Goal: Transaction & Acquisition: Book appointment/travel/reservation

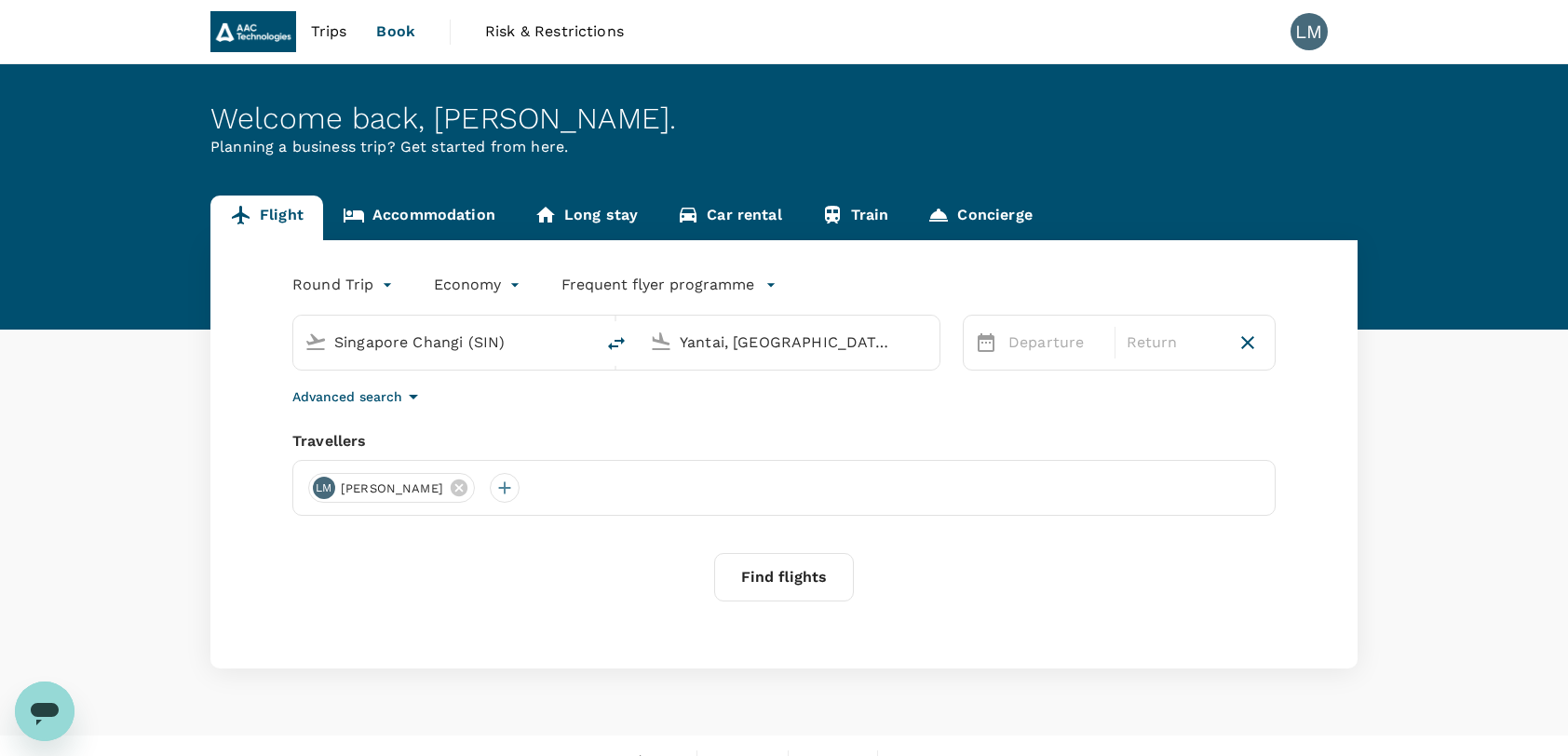
click at [352, 486] on span "[PERSON_NAME]" at bounding box center [392, 488] width 125 height 18
click at [380, 280] on body "Trips Book Risk & Restrictions LM Welcome back , [PERSON_NAME] . Planning a bus…" at bounding box center [784, 393] width 1568 height 786
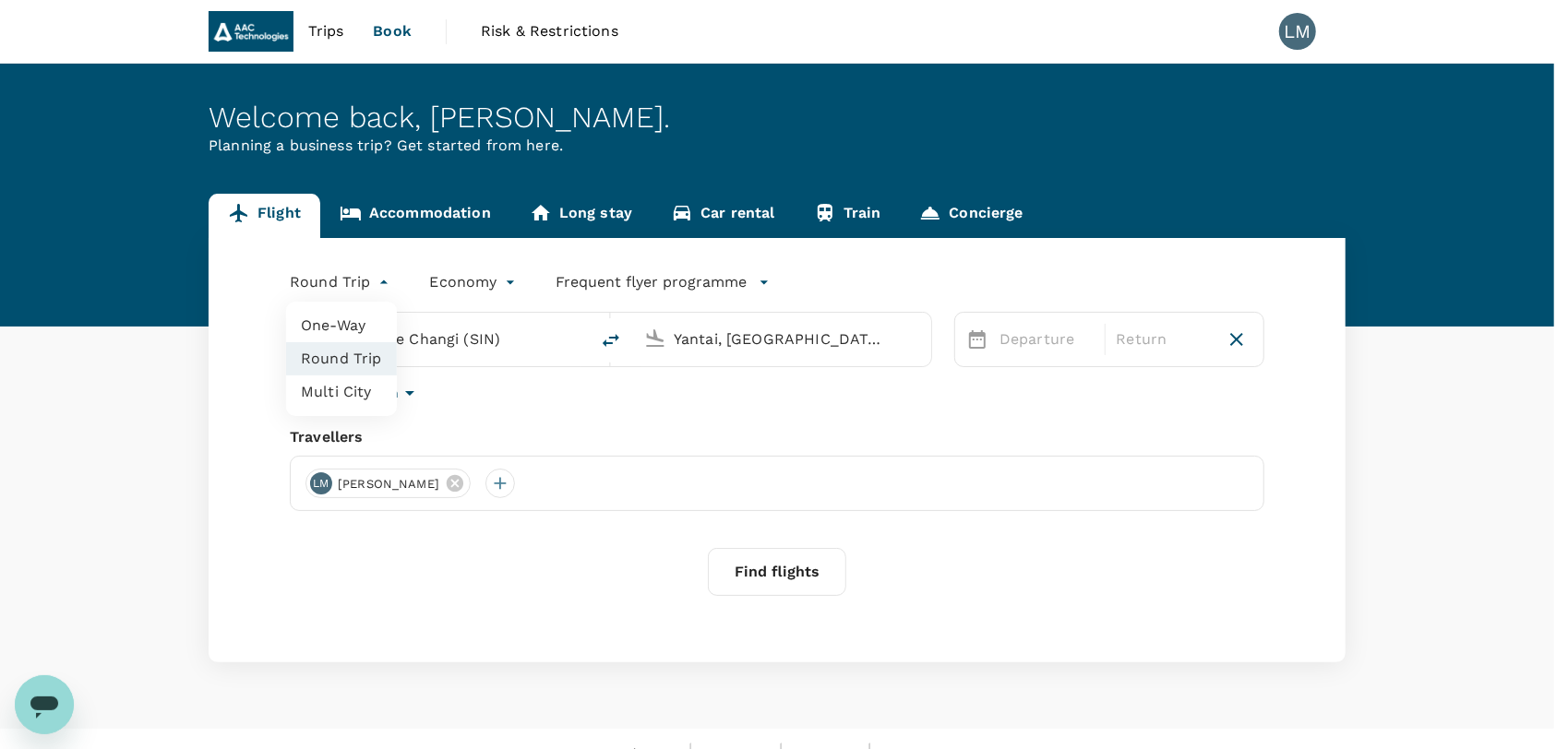
click at [337, 321] on li "One-Way" at bounding box center [341, 326] width 111 height 33
type input "oneway"
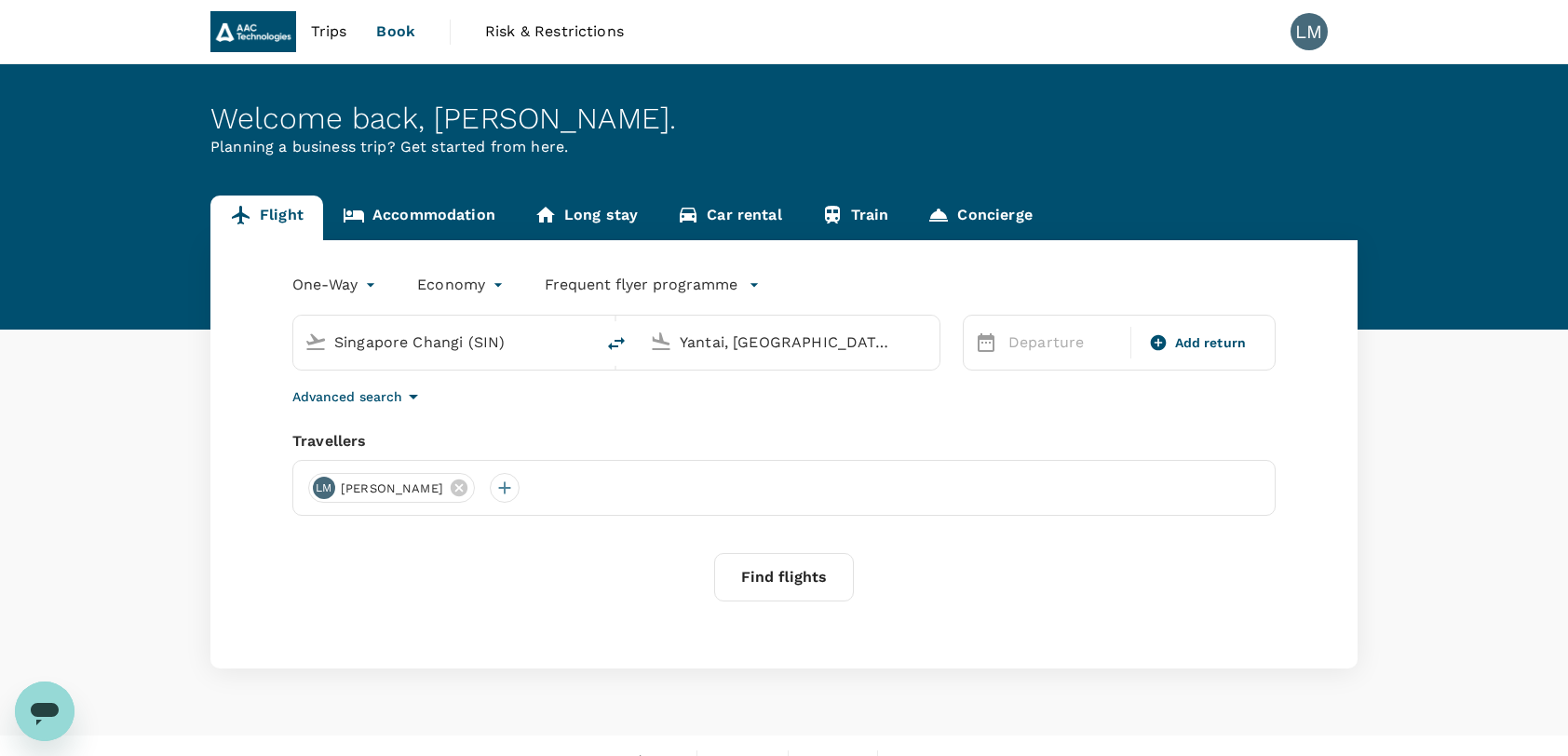
click at [757, 342] on input "Yantai, [GEOGRAPHIC_DATA] (any)" at bounding box center [790, 342] width 221 height 29
click at [661, 344] on icon at bounding box center [660, 342] width 22 height 22
click at [727, 337] on input "text" at bounding box center [790, 342] width 221 height 29
drag, startPoint x: 782, startPoint y: 423, endPoint x: 769, endPoint y: 430, distance: 14.8
click at [781, 423] on p "Shenzhen Bao'an Intl" at bounding box center [818, 414] width 329 height 18
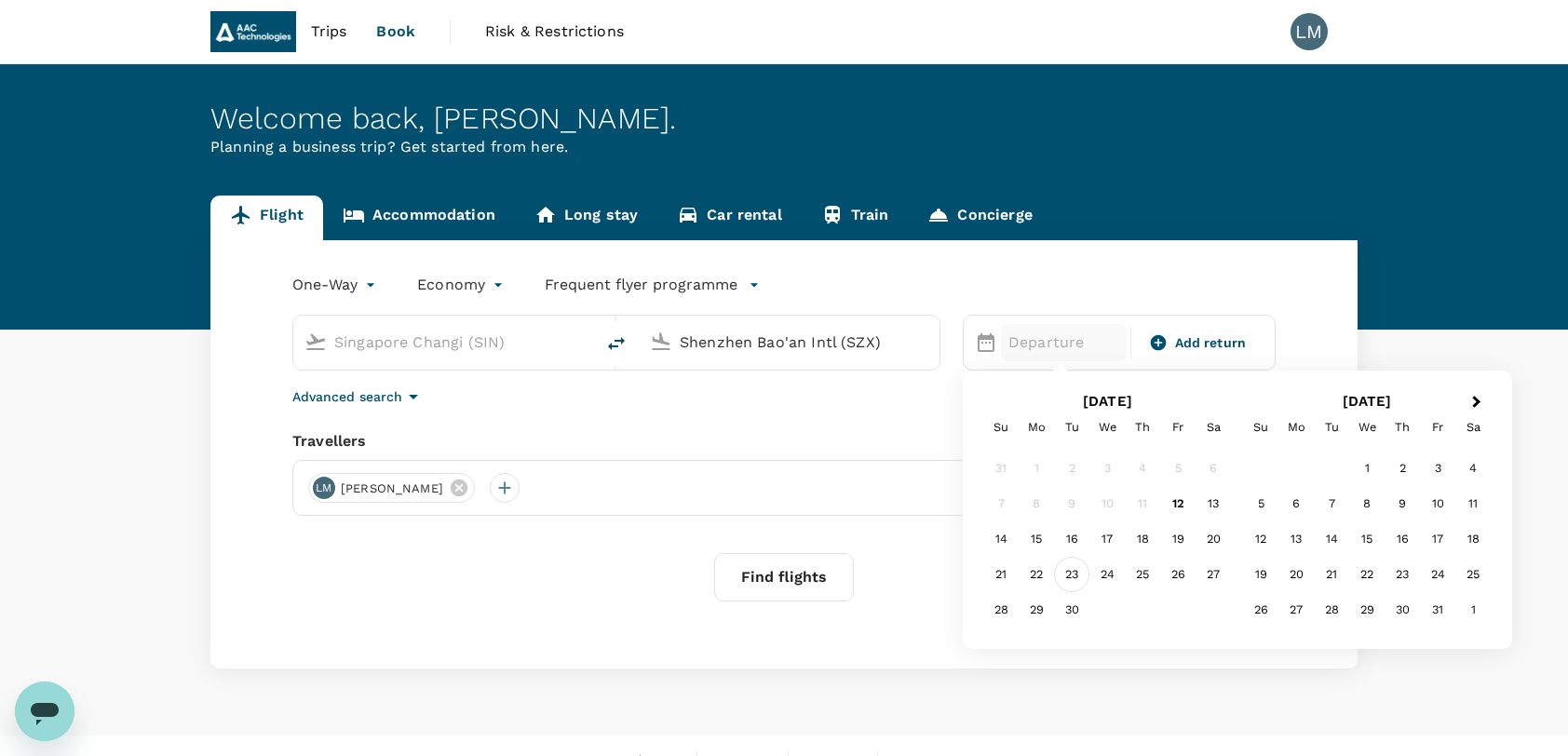
type input "Shenzhen Bao'an Intl (SZX)"
click at [1071, 572] on div "23" at bounding box center [1072, 575] width 35 height 35
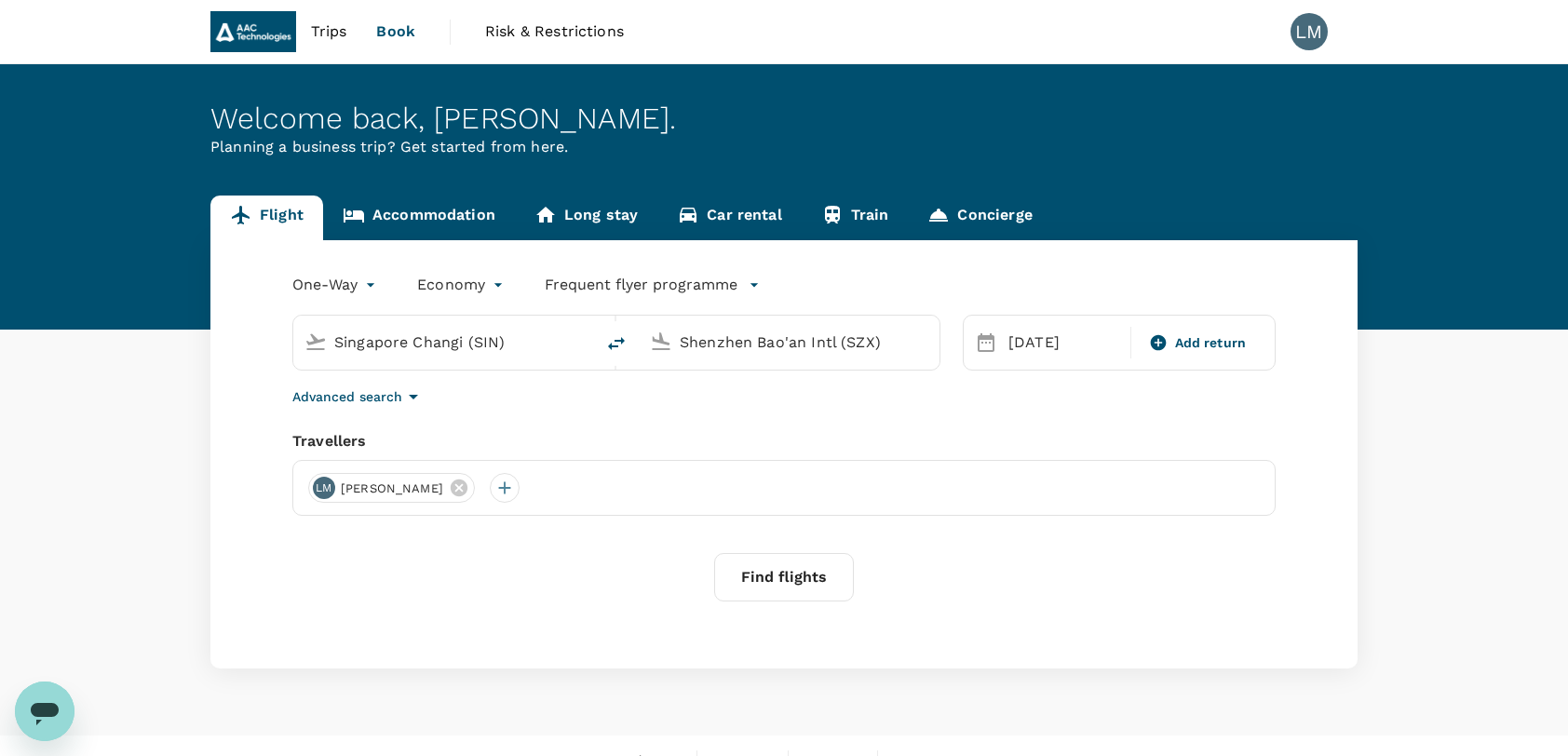
click at [784, 574] on button "Find flights" at bounding box center [784, 578] width 140 height 49
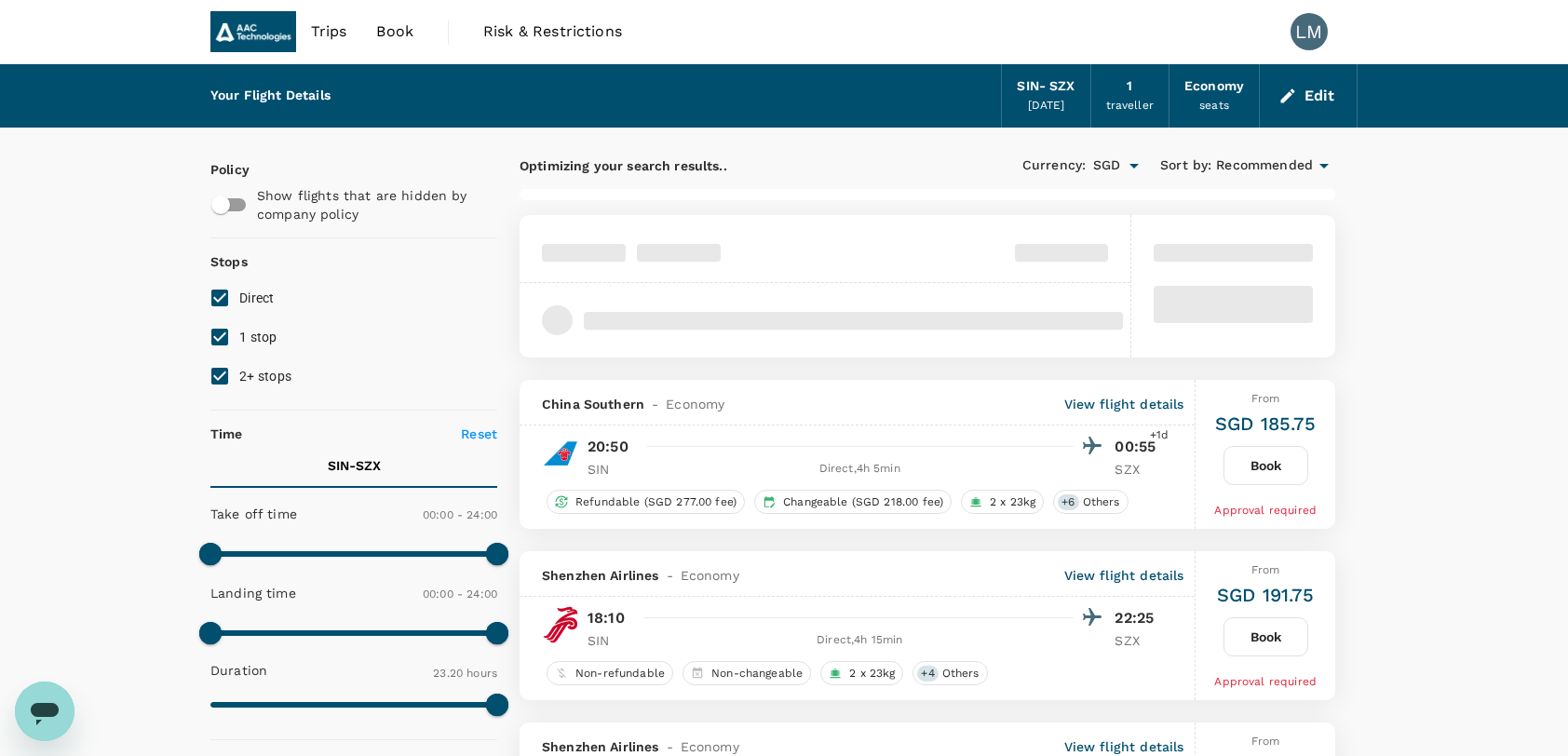
click at [226, 338] on input "1 stop" at bounding box center [220, 338] width 39 height 39
checkbox input "false"
click at [223, 378] on input "2+ stops" at bounding box center [220, 377] width 39 height 39
checkbox input "false"
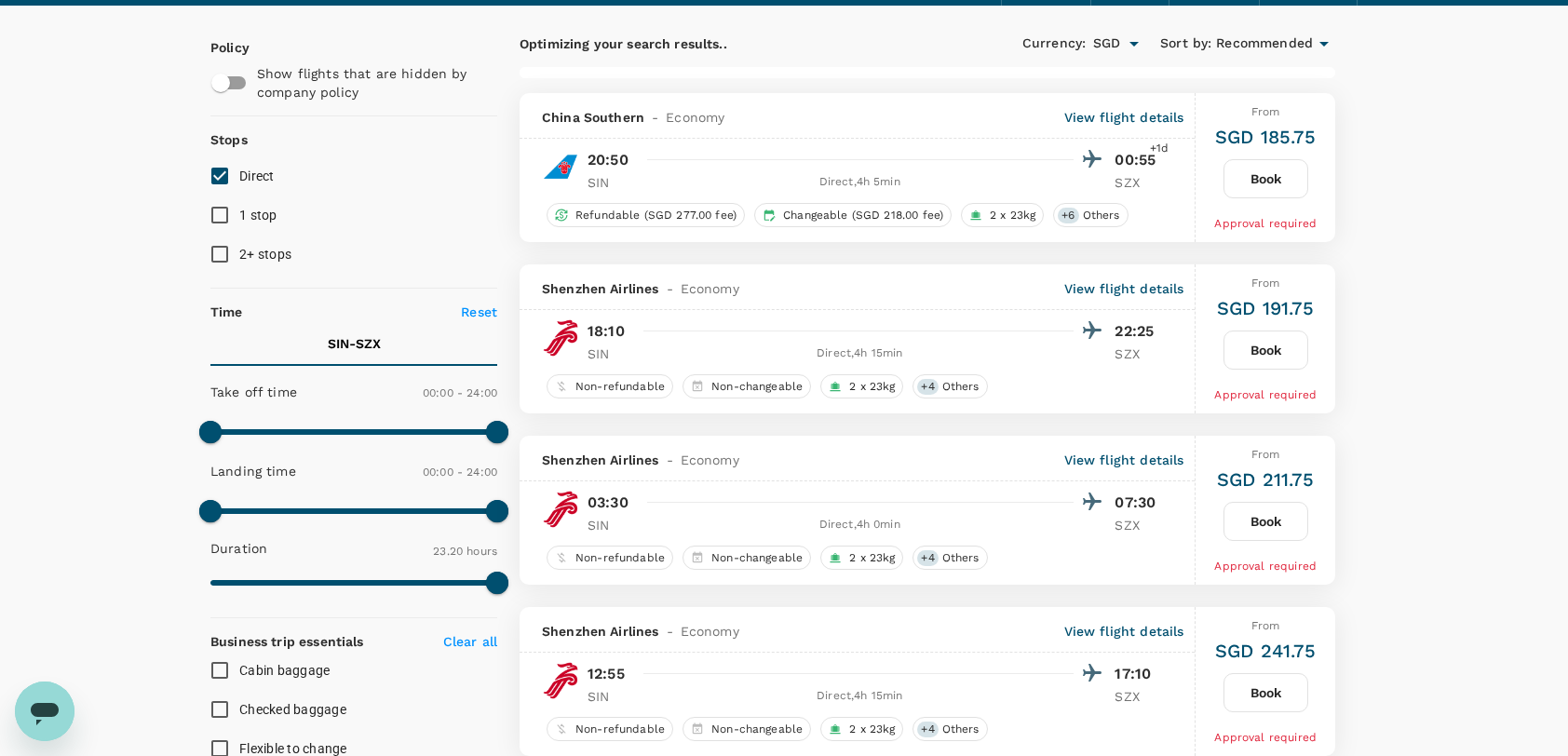
scroll to position [124, 0]
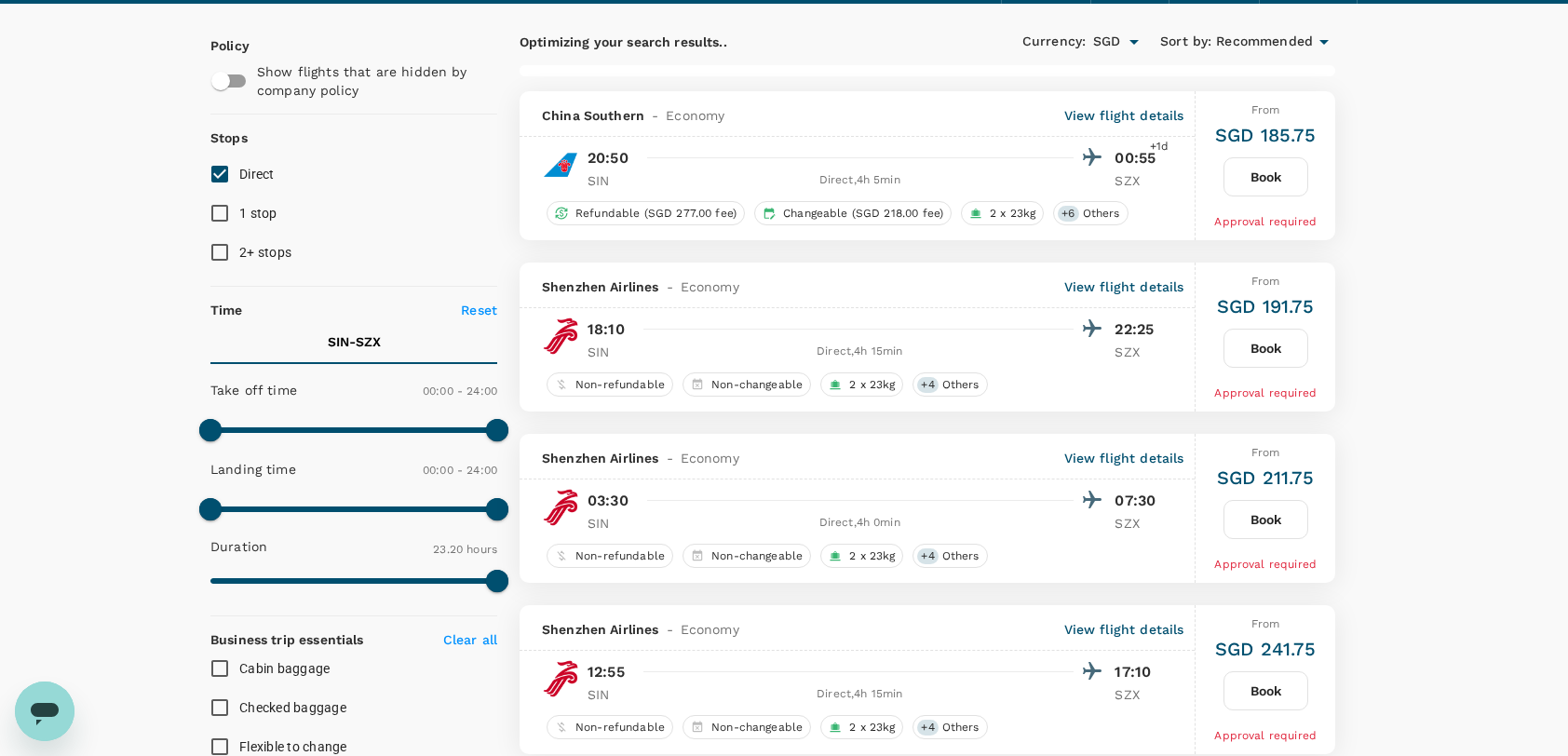
type input "1665"
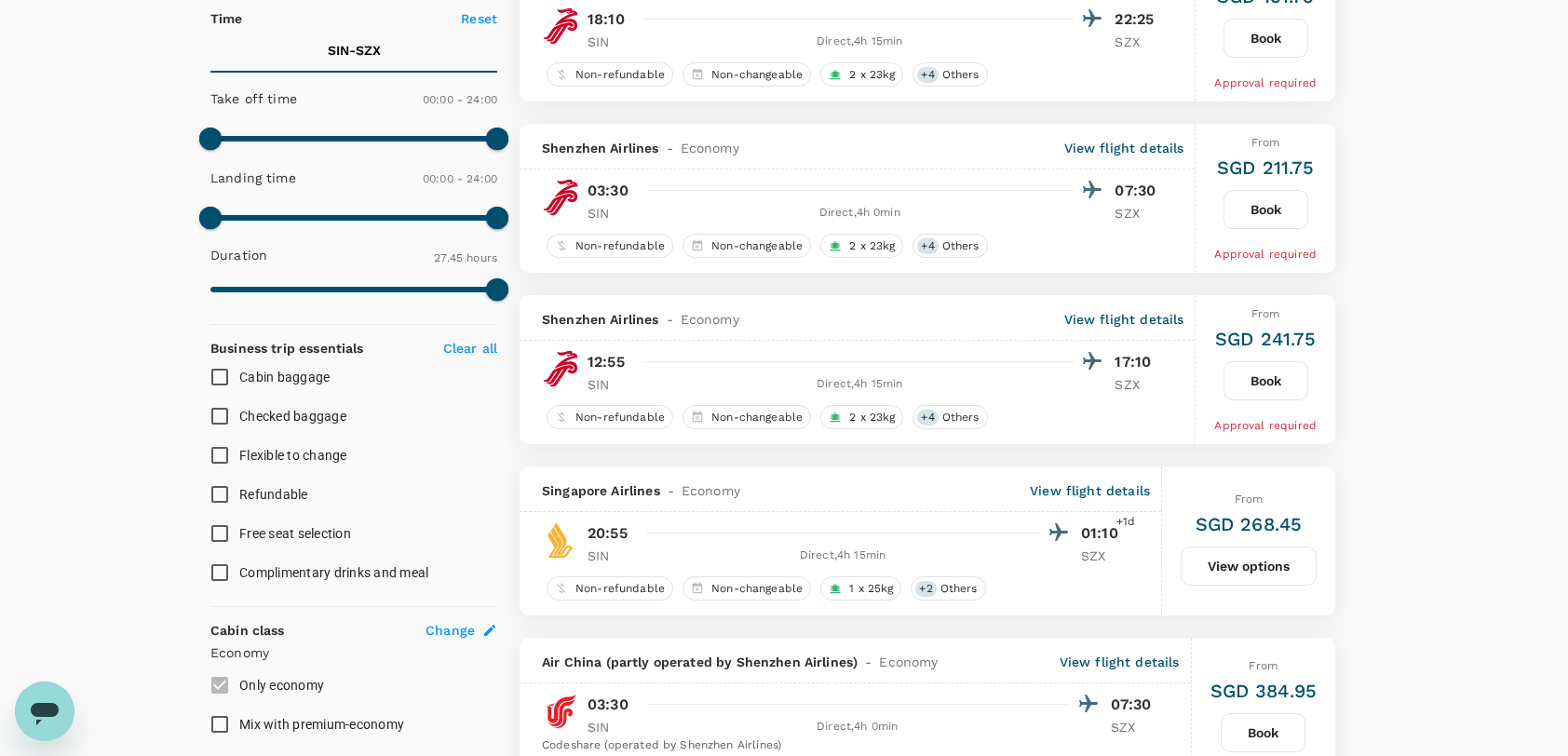
scroll to position [373, 0]
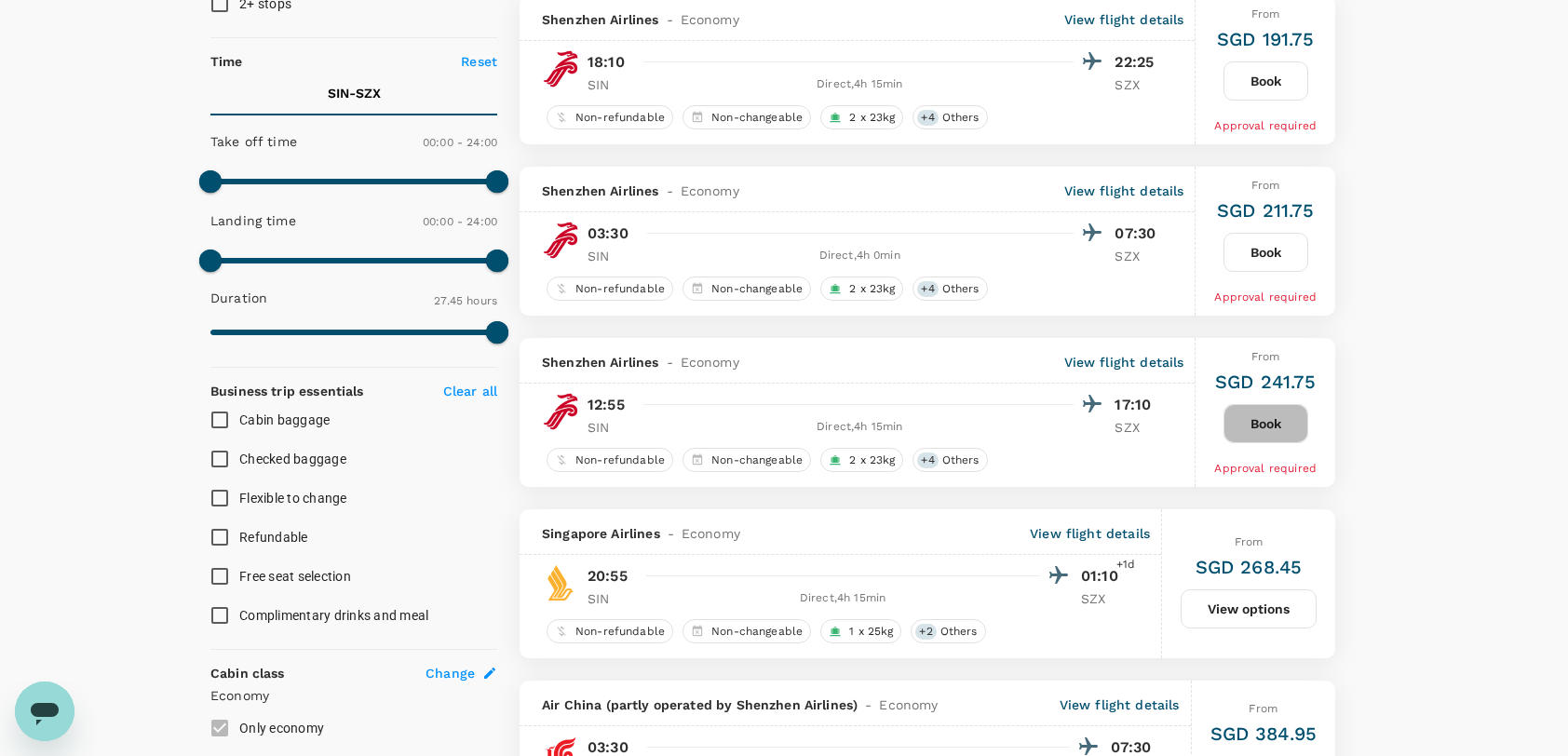
click at [1262, 413] on button "Book" at bounding box center [1265, 424] width 85 height 39
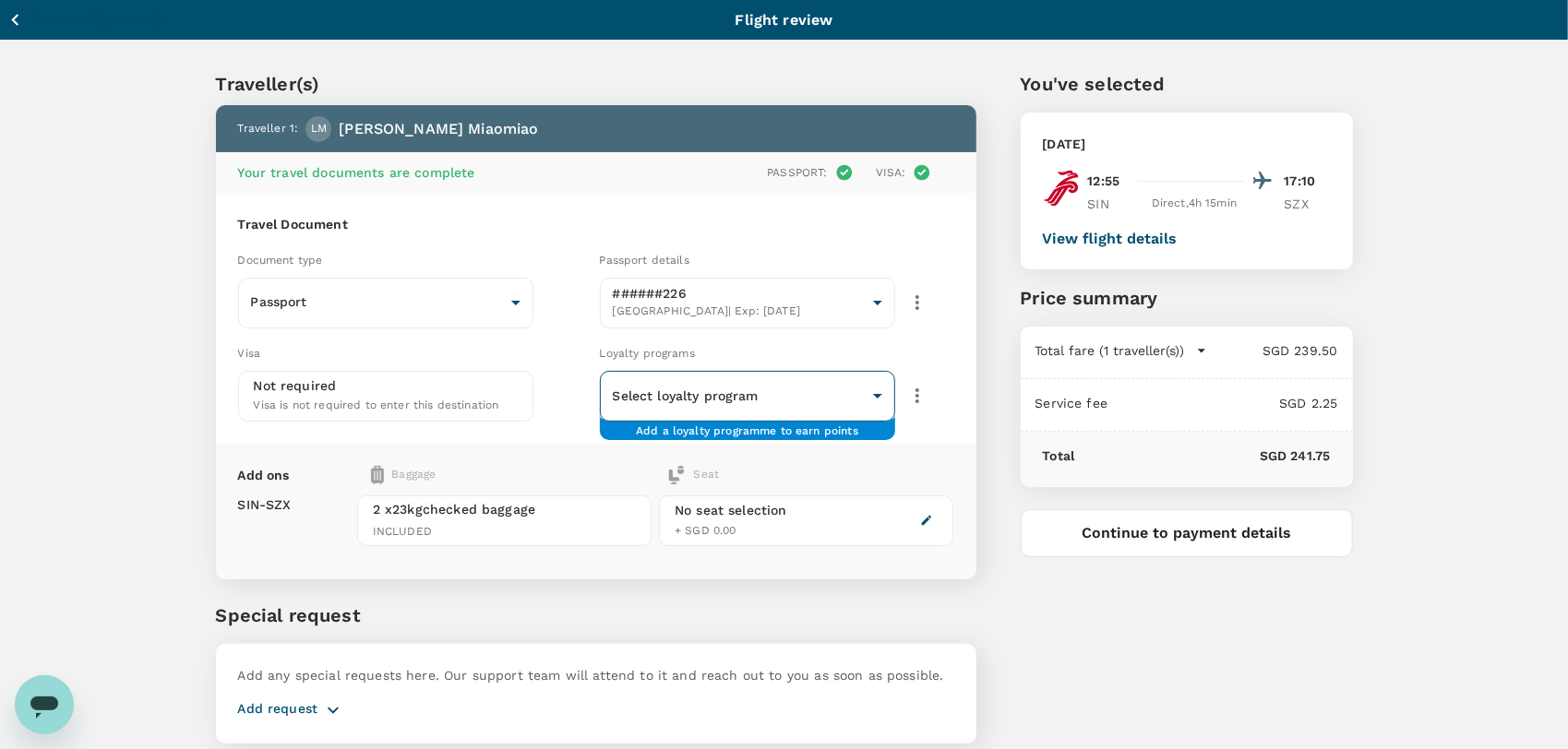
click at [871, 393] on body "Back to flight results Flight review Traveller(s) Traveller 1 : LM Liu Miaomiao…" at bounding box center [784, 408] width 1568 height 816
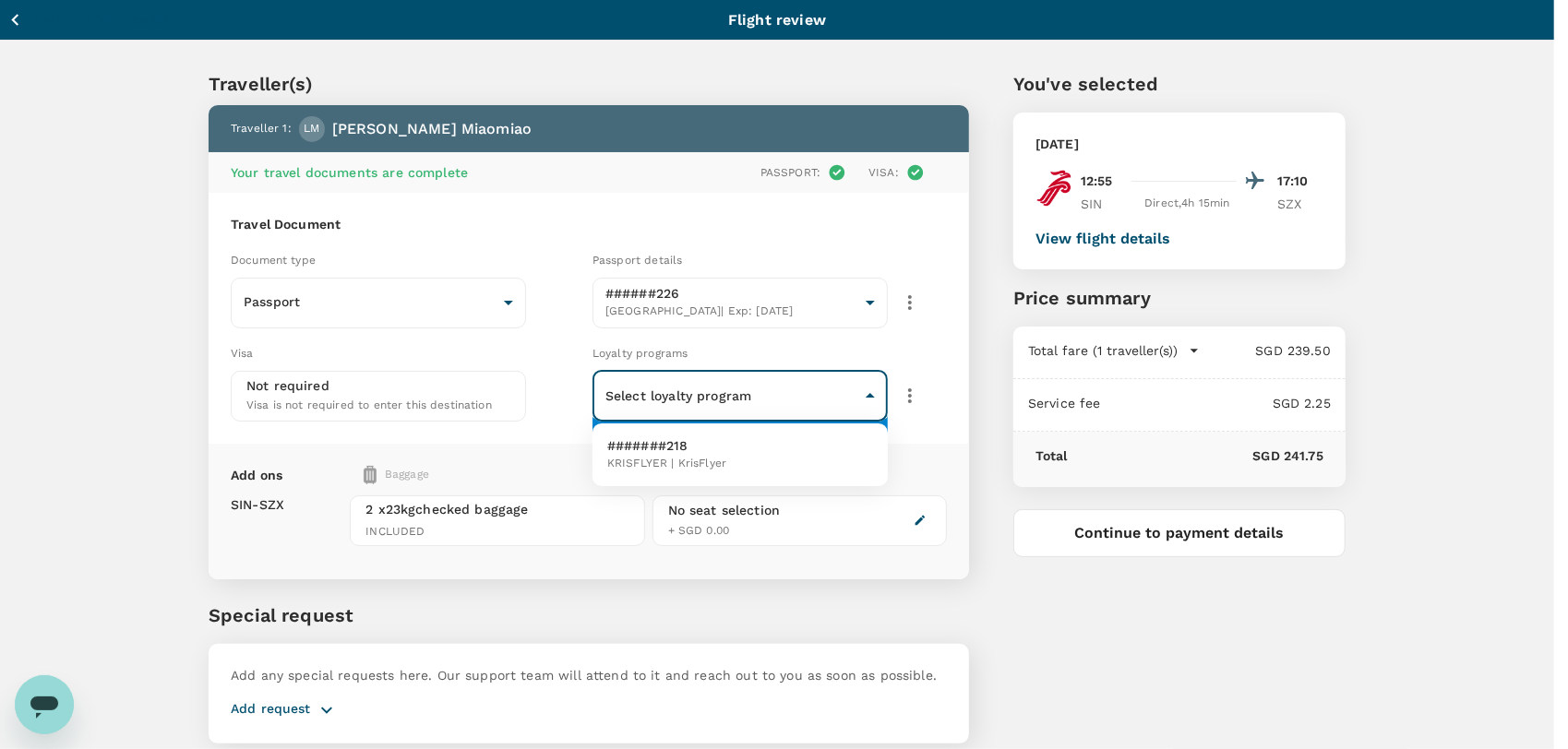
click at [727, 459] on li "#######218 KRISFLYER | KrisFlyer" at bounding box center [740, 455] width 295 height 48
type input "f4736b67-5c21-4f34-94aa-793f16f1b16b"
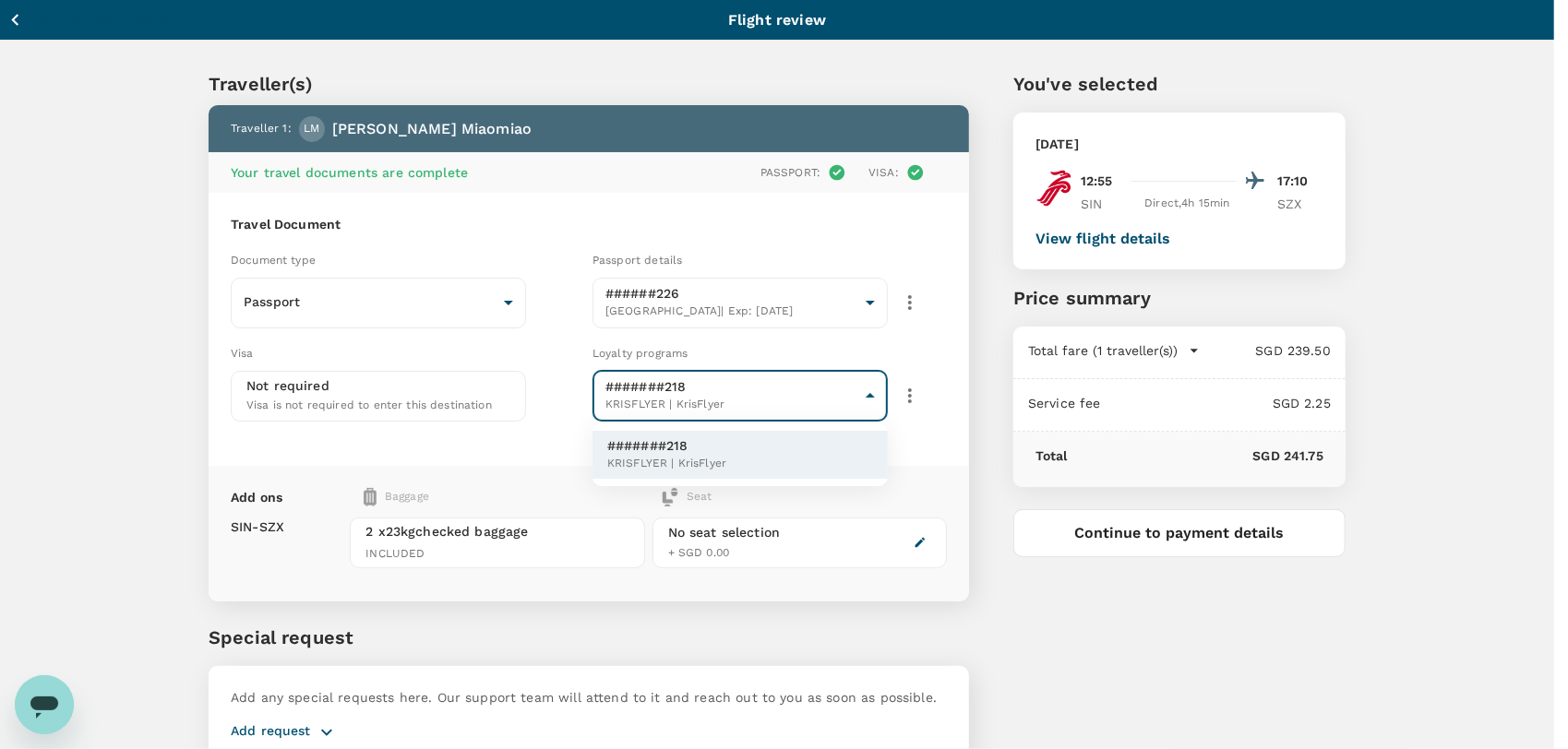
click at [873, 389] on body "Back to flight results Flight review Traveller(s) Traveller 1 : LM Liu Miaomiao…" at bounding box center [784, 418] width 1568 height 838
click at [749, 454] on li "#######218 KRISFLYER | KrisFlyer" at bounding box center [740, 455] width 295 height 48
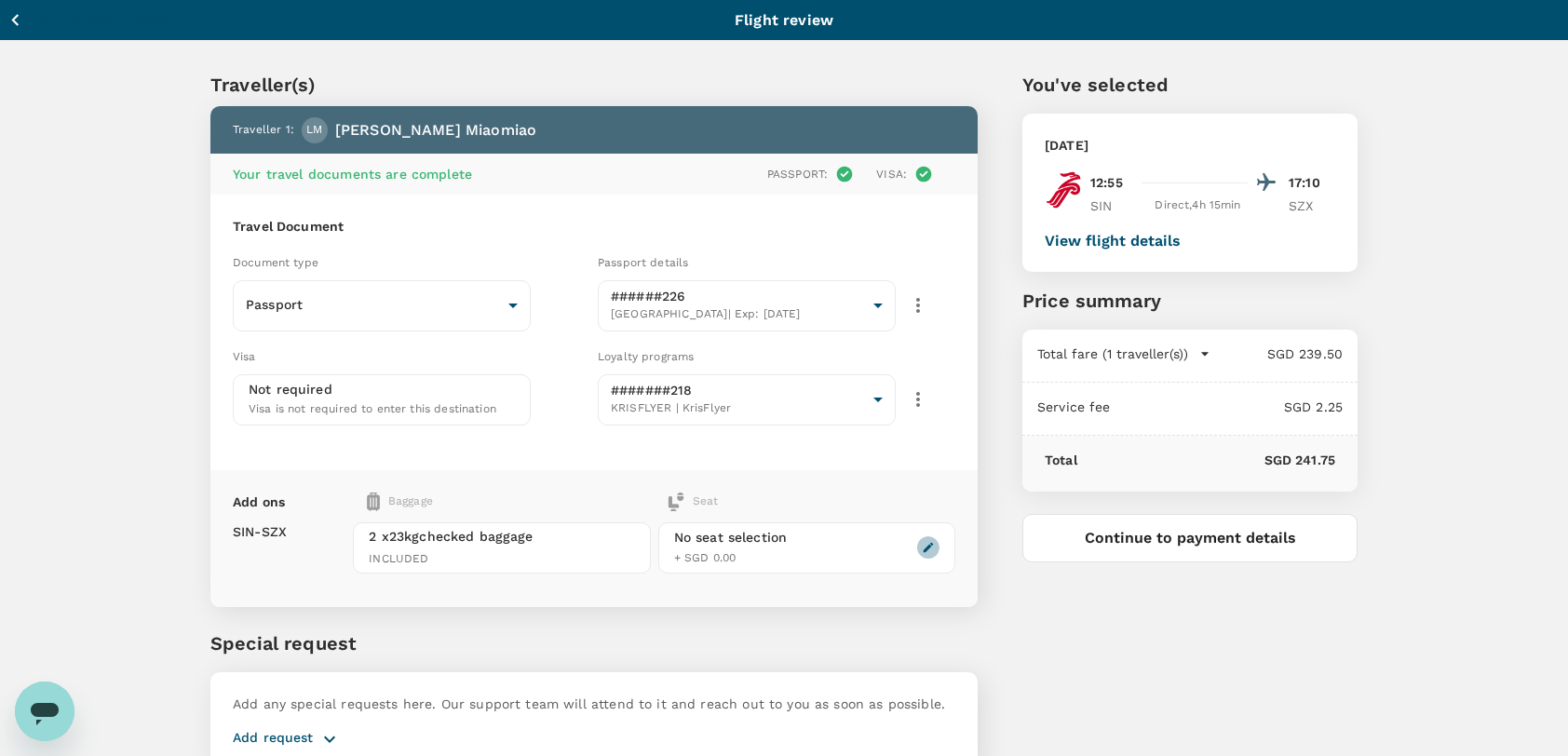
click at [928, 541] on icon "button" at bounding box center [928, 547] width 13 height 13
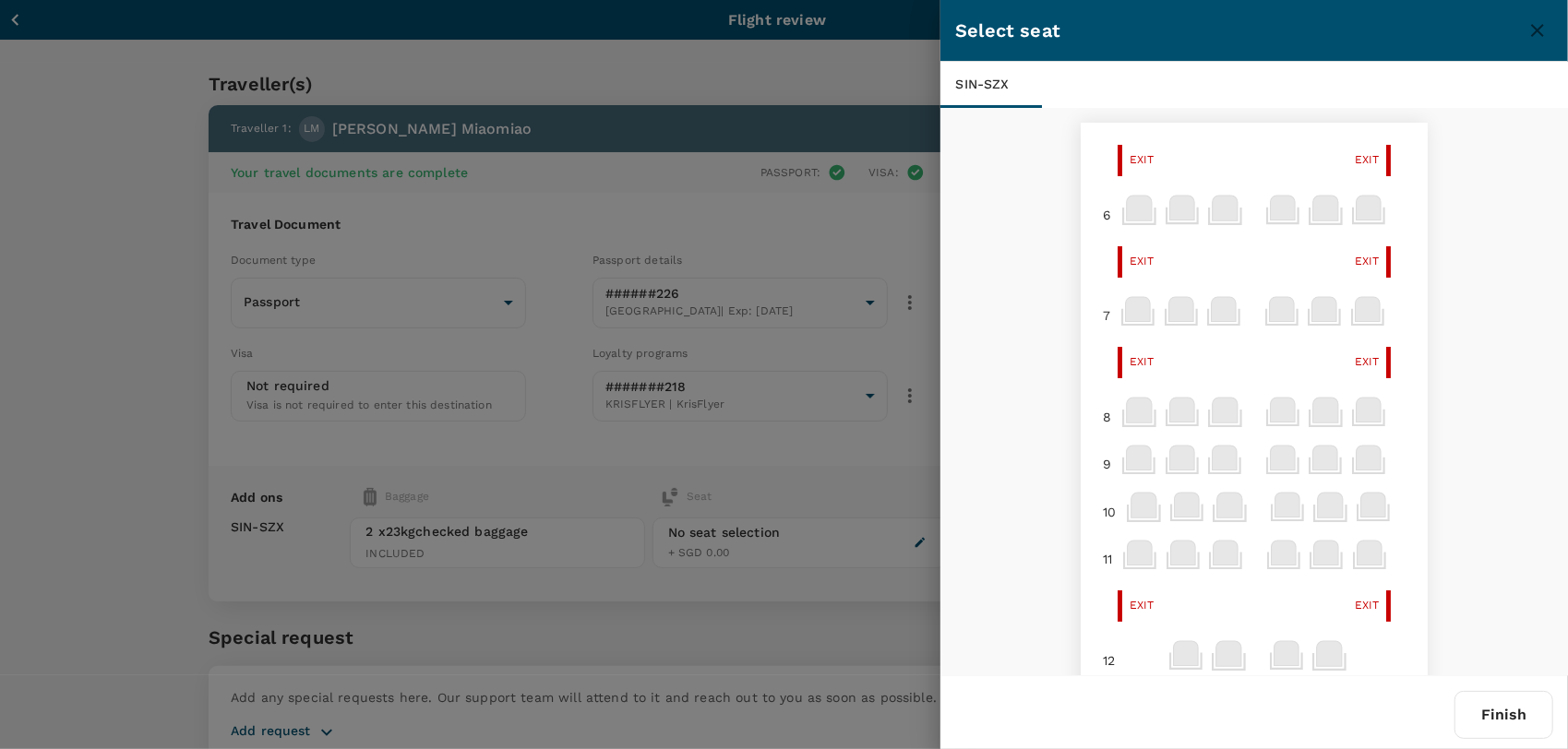
click at [1357, 318] on icon at bounding box center [1368, 309] width 25 height 25
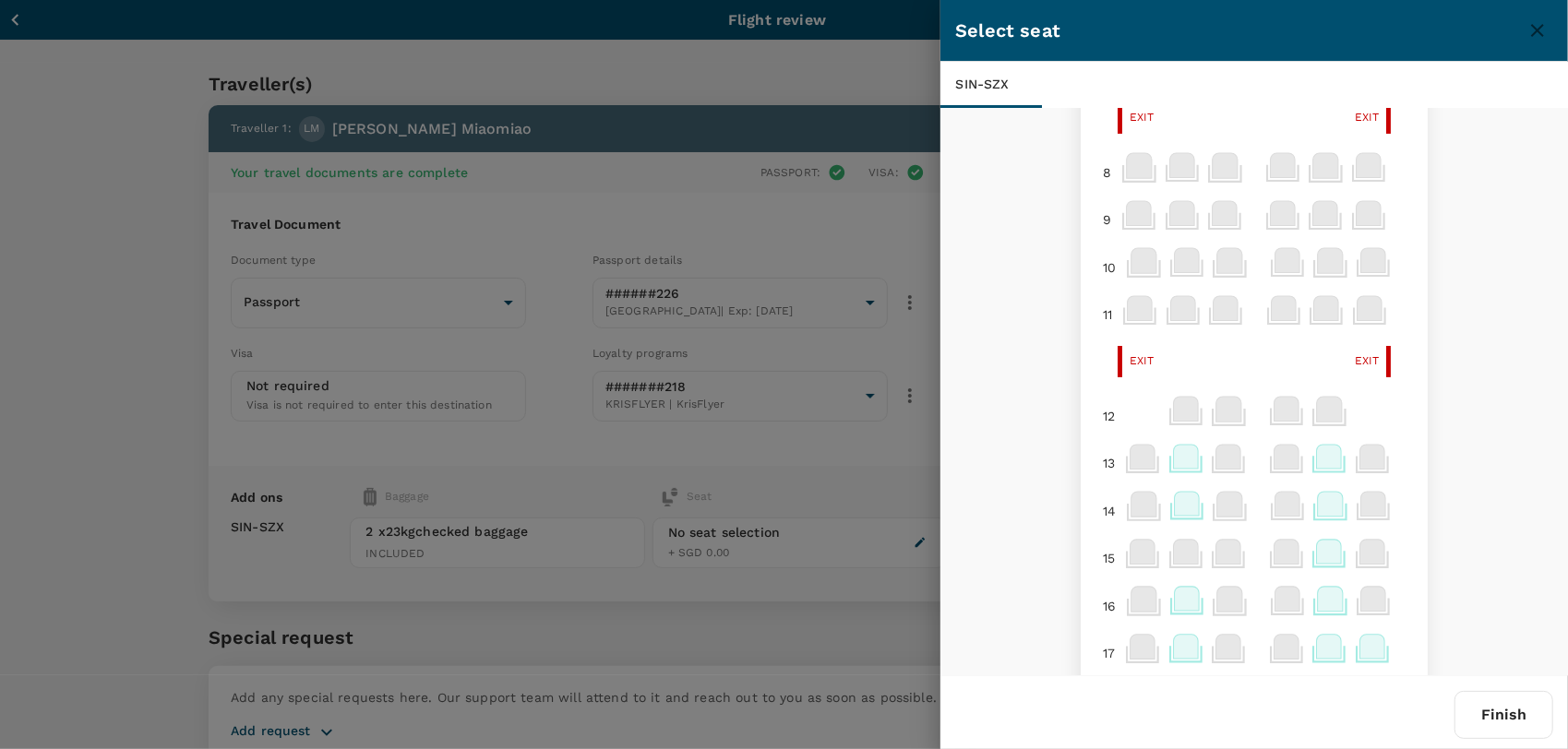
scroll to position [246, 0]
click at [1174, 452] on icon at bounding box center [1186, 456] width 25 height 24
click at [1400, 414] on p "Select" at bounding box center [1394, 415] width 40 height 18
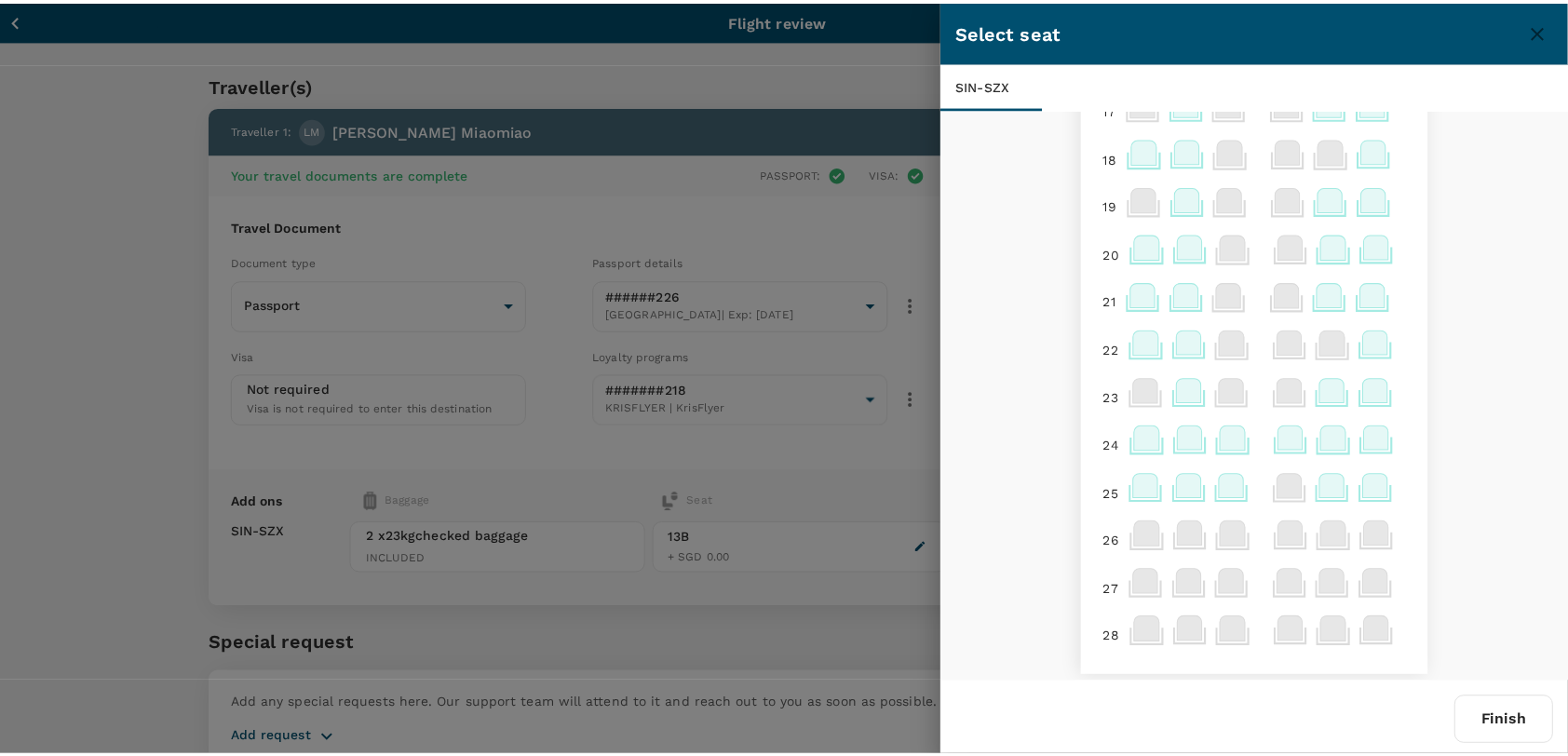
scroll to position [810, 0]
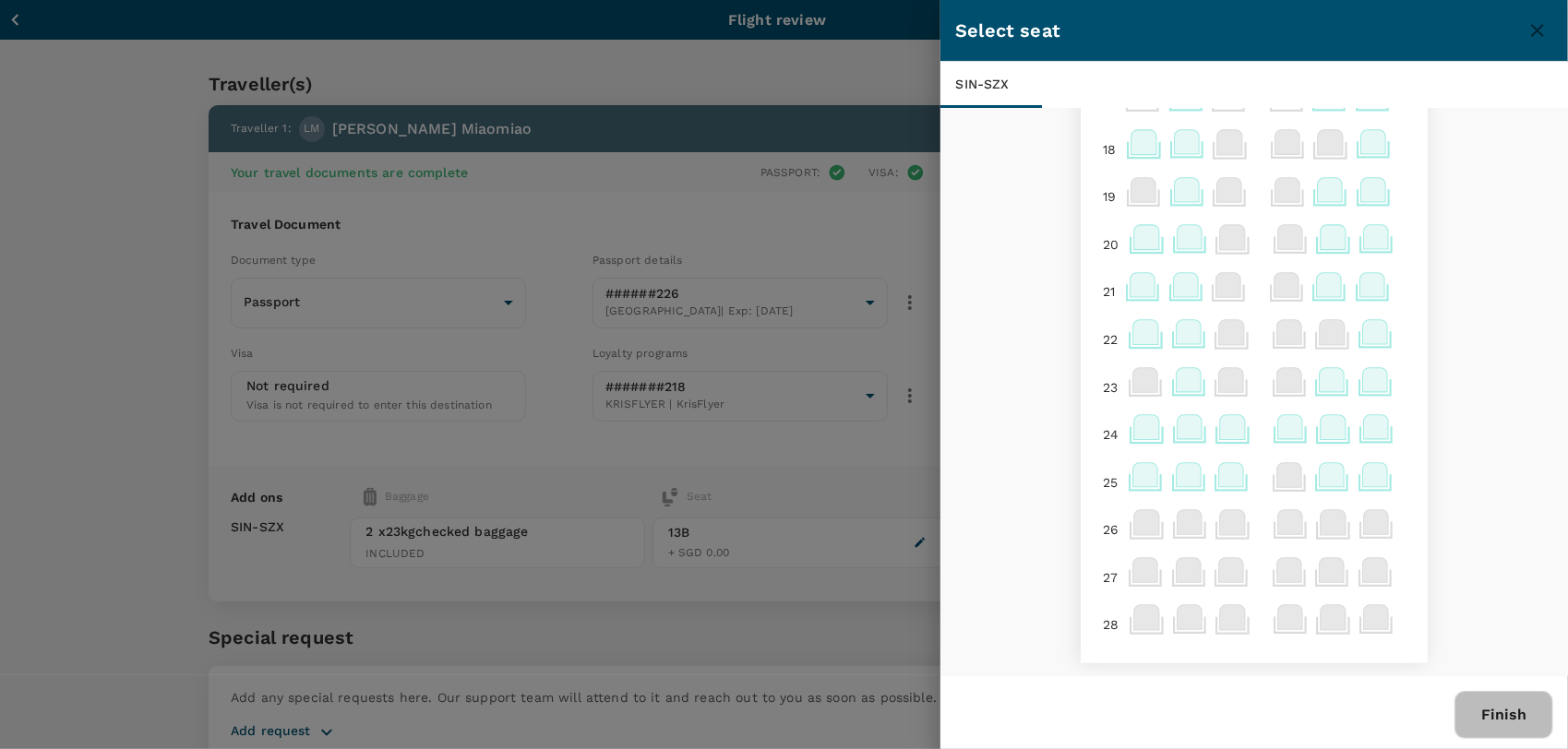
click at [1502, 713] on button "Finish" at bounding box center [1503, 715] width 98 height 48
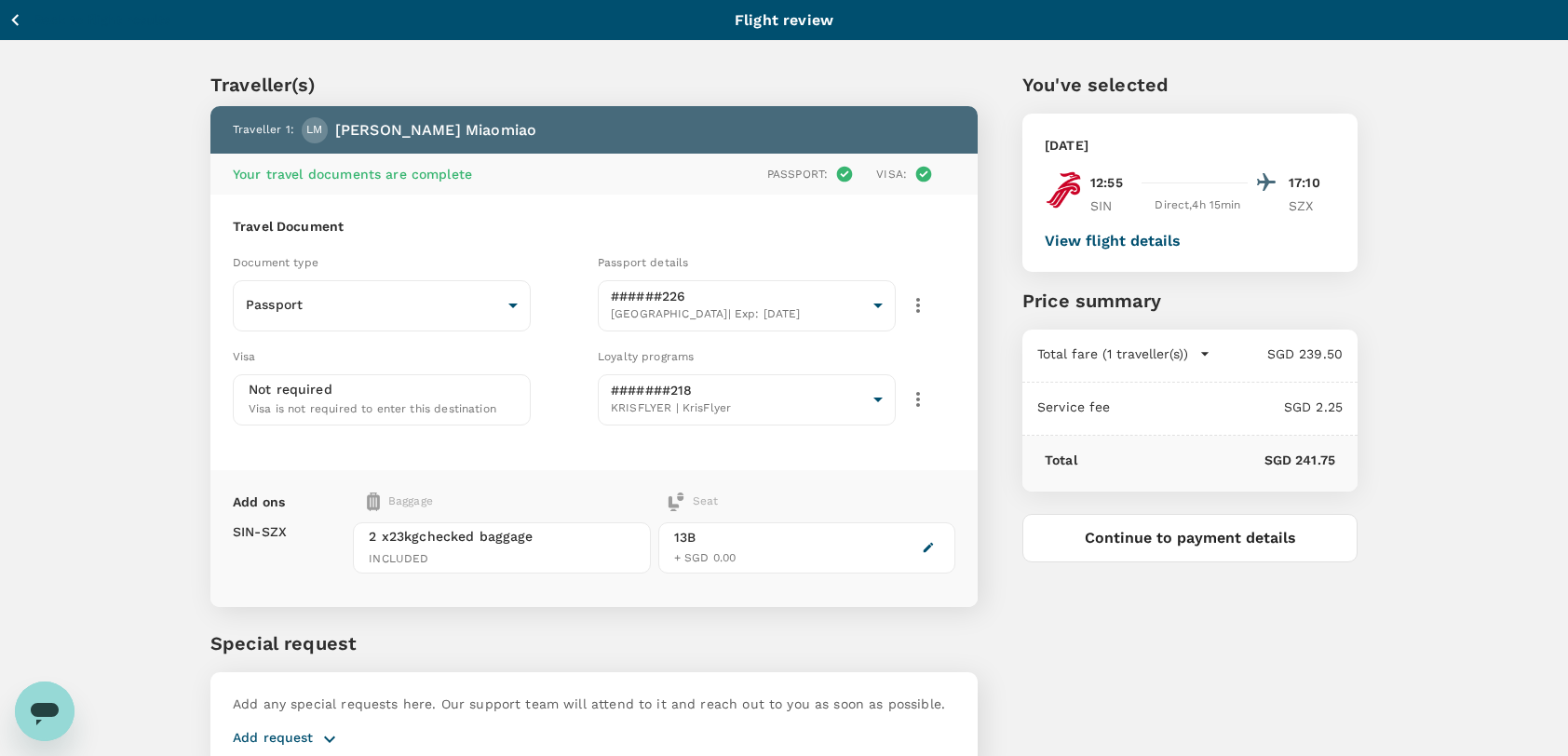
click at [1108, 240] on button "View flight details" at bounding box center [1113, 240] width 136 height 17
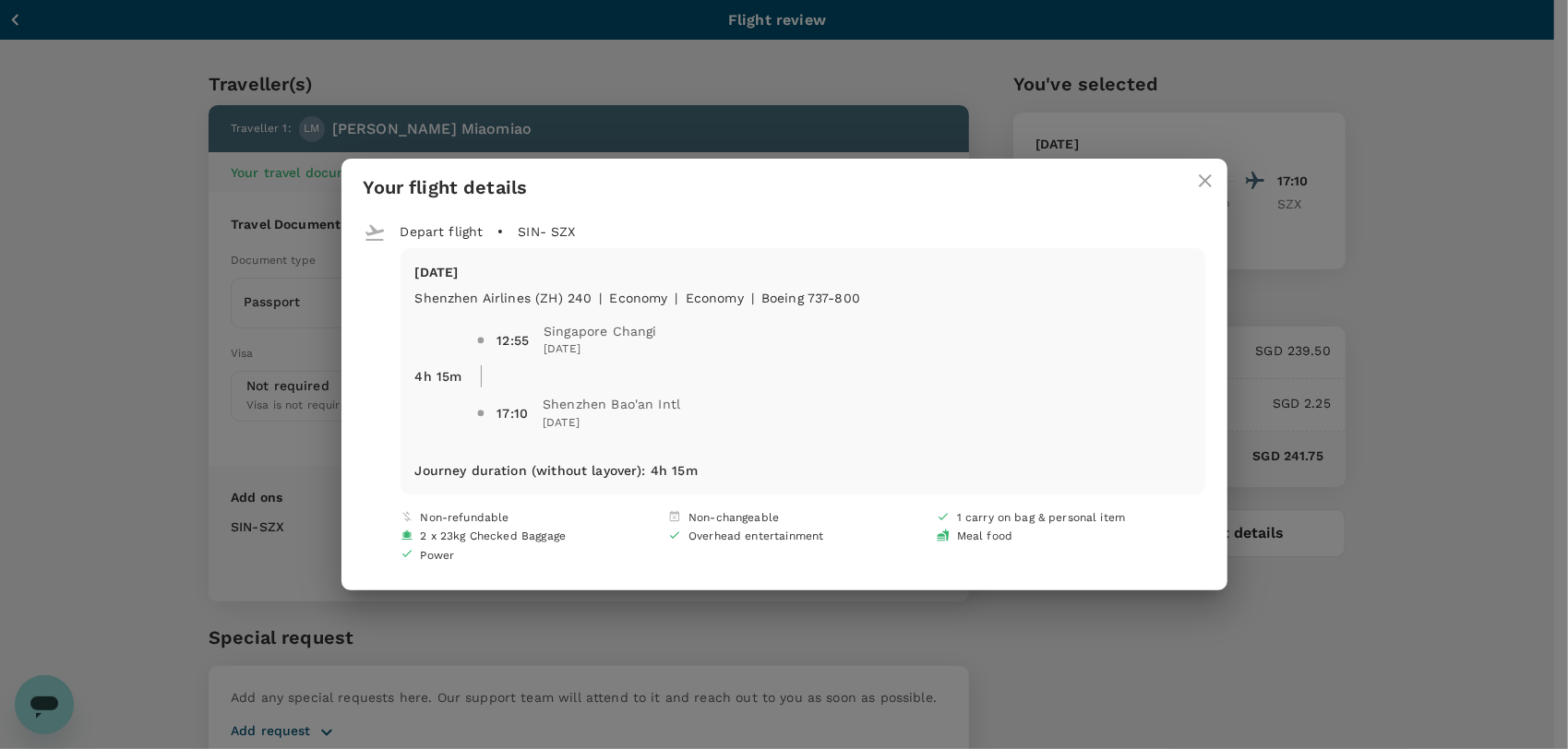
click at [943, 533] on icon at bounding box center [943, 535] width 13 height 13
click at [1161, 634] on div "Your flight details Depart flight SIN - SZX Tue, 23 Sep Shenzhen Airlines (ZH) …" at bounding box center [784, 374] width 1568 height 749
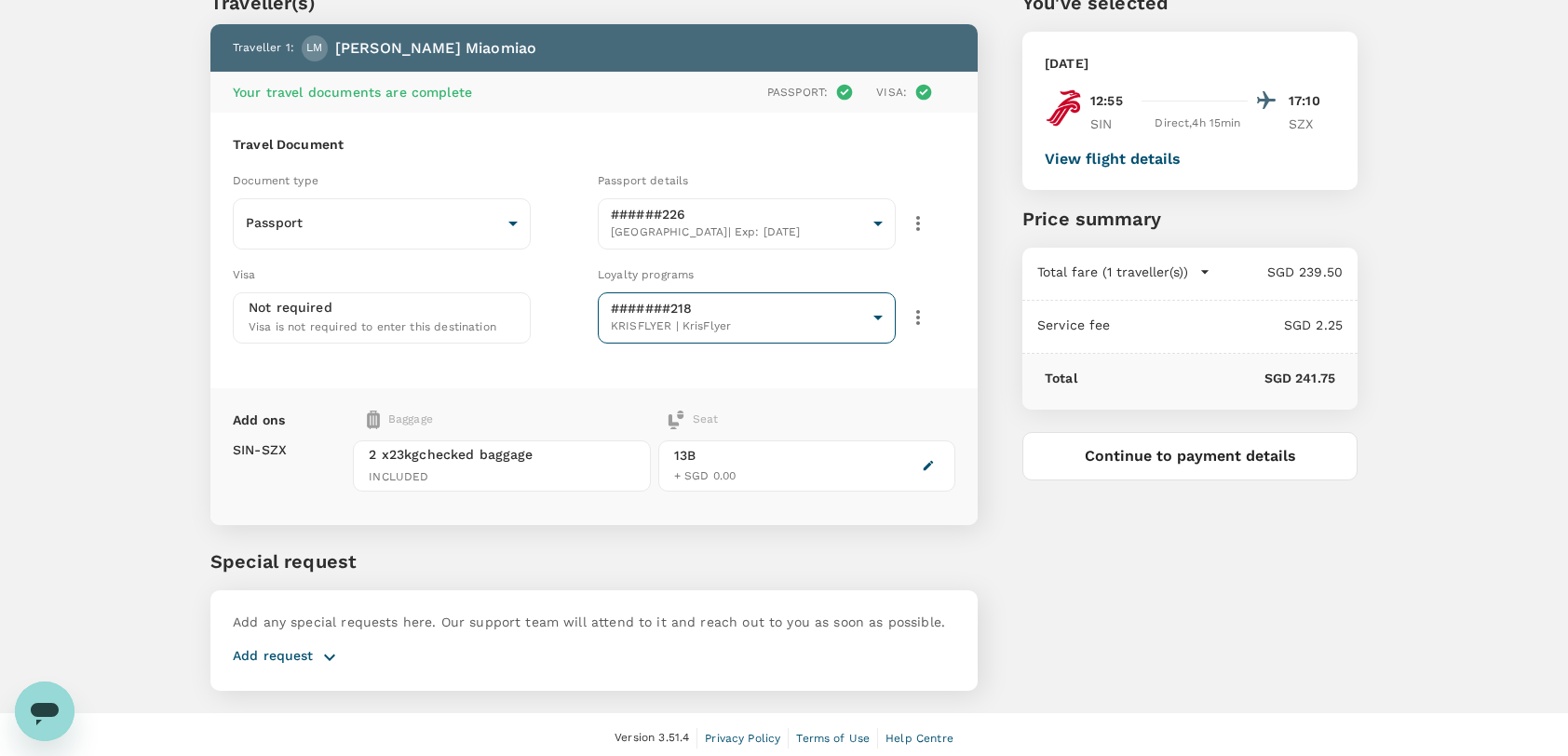
scroll to position [85, 0]
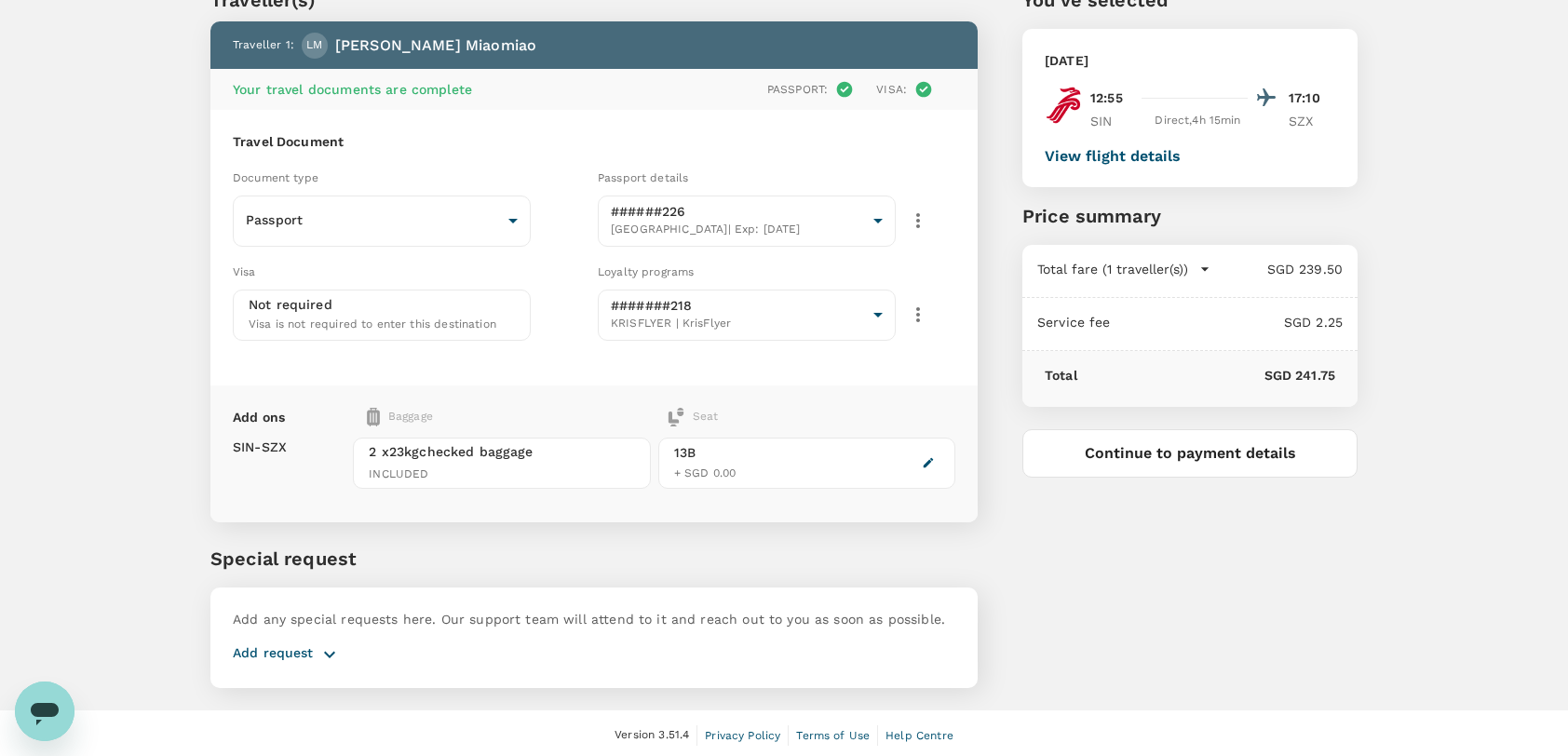
click at [313, 661] on div "Add request" at bounding box center [593, 655] width 723 height 22
click at [320, 656] on icon "button" at bounding box center [329, 655] width 22 height 22
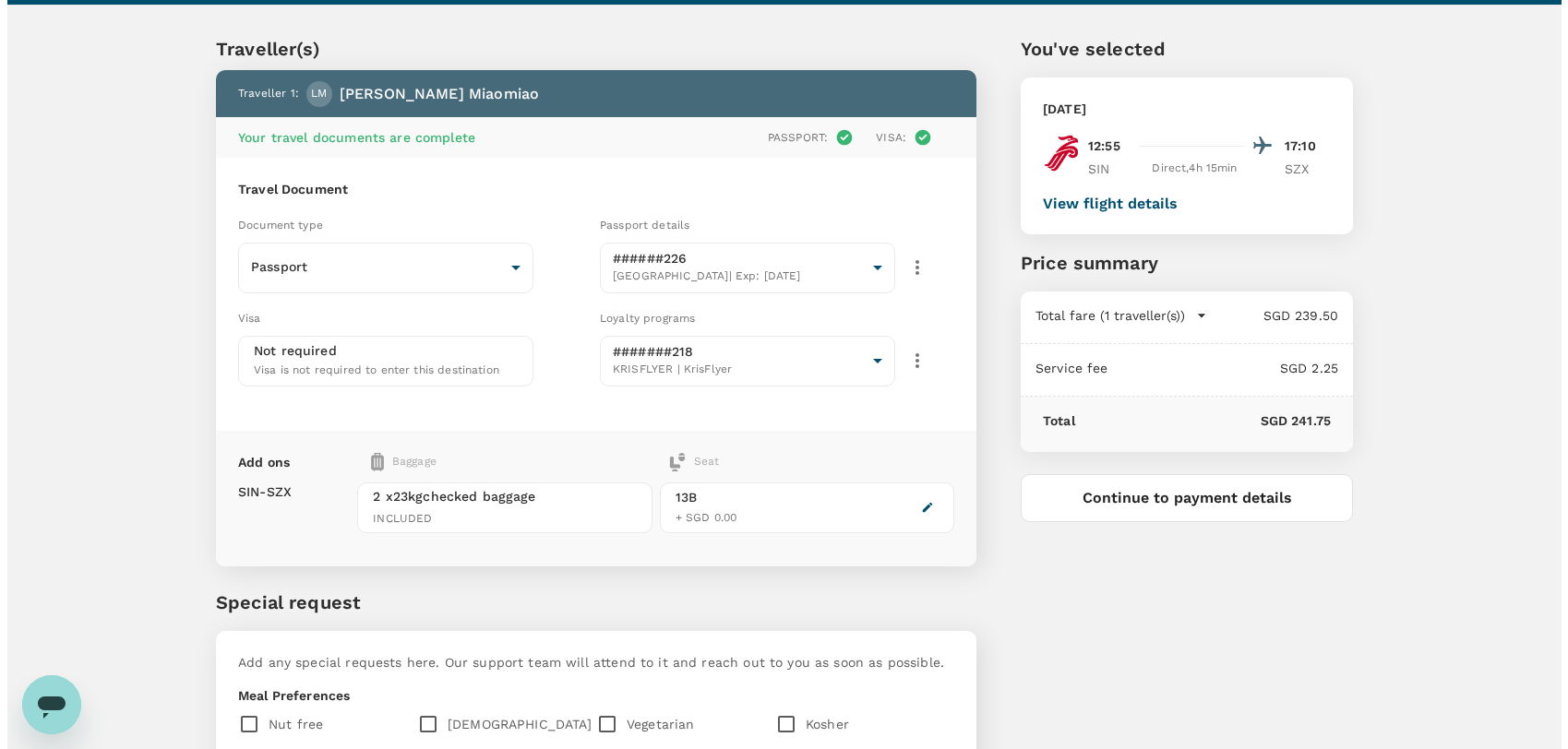
scroll to position [0, 0]
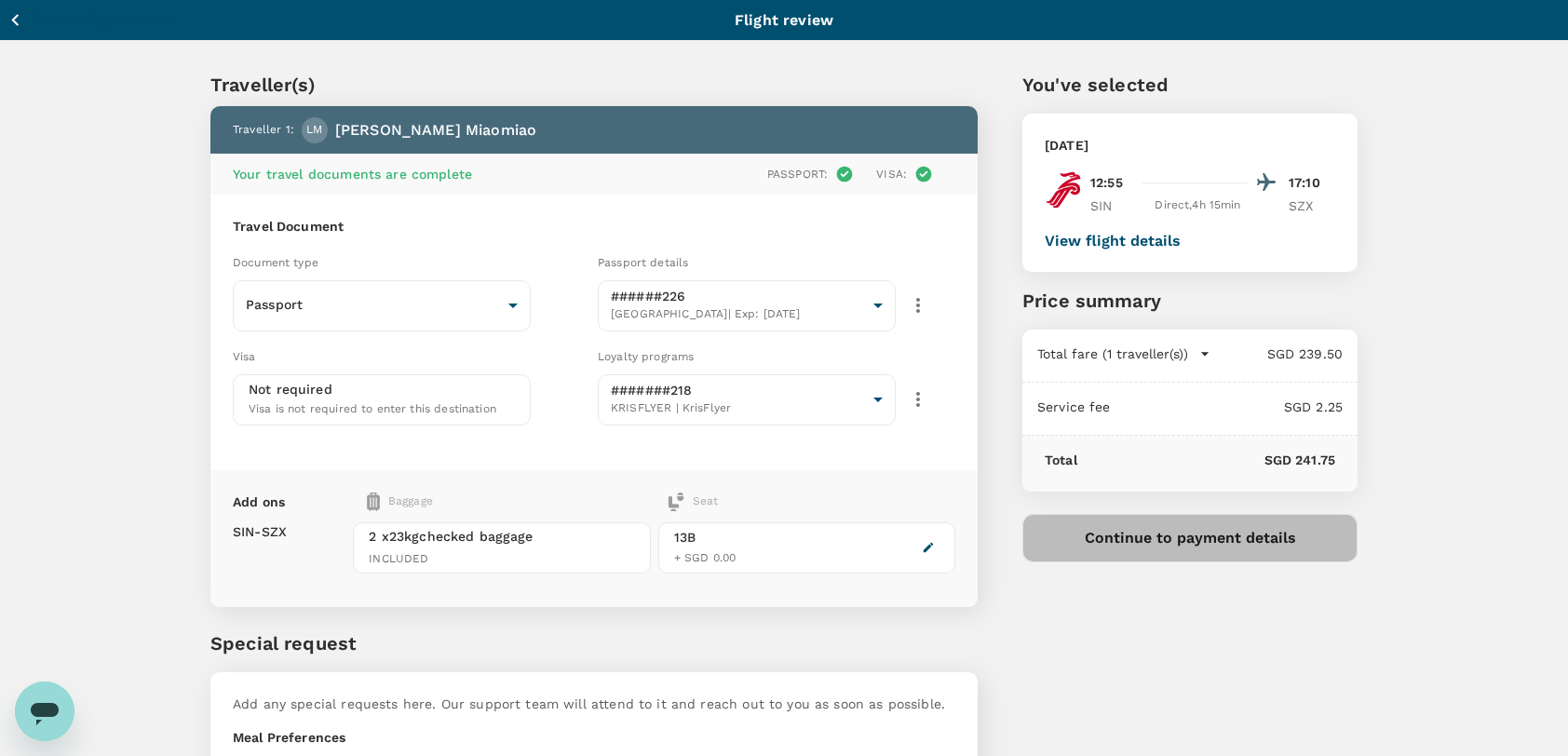
click at [1172, 532] on button "Continue to payment details" at bounding box center [1190, 539] width 336 height 49
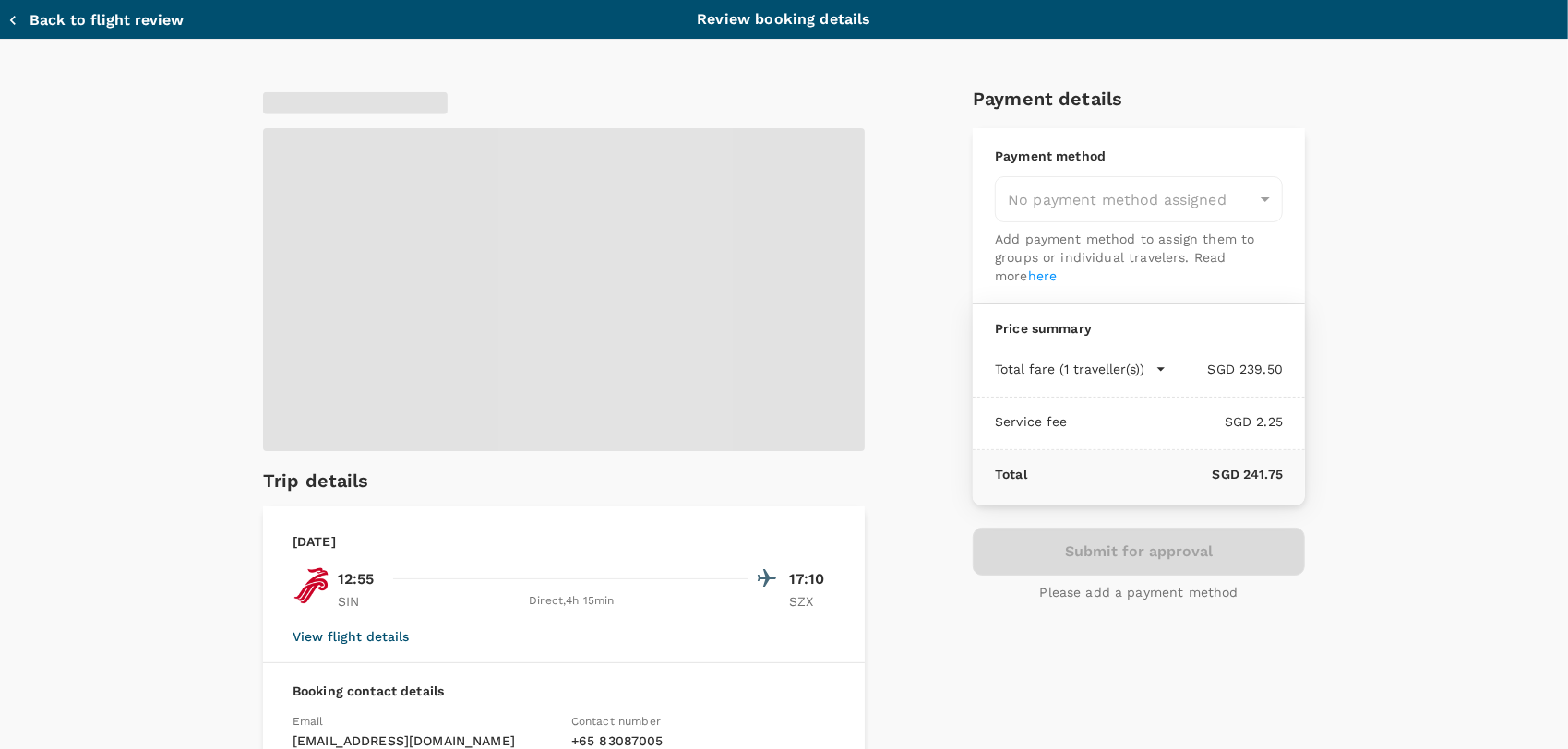
type input "9d71924a-72dc-4830-9c03-b81fe3c73684"
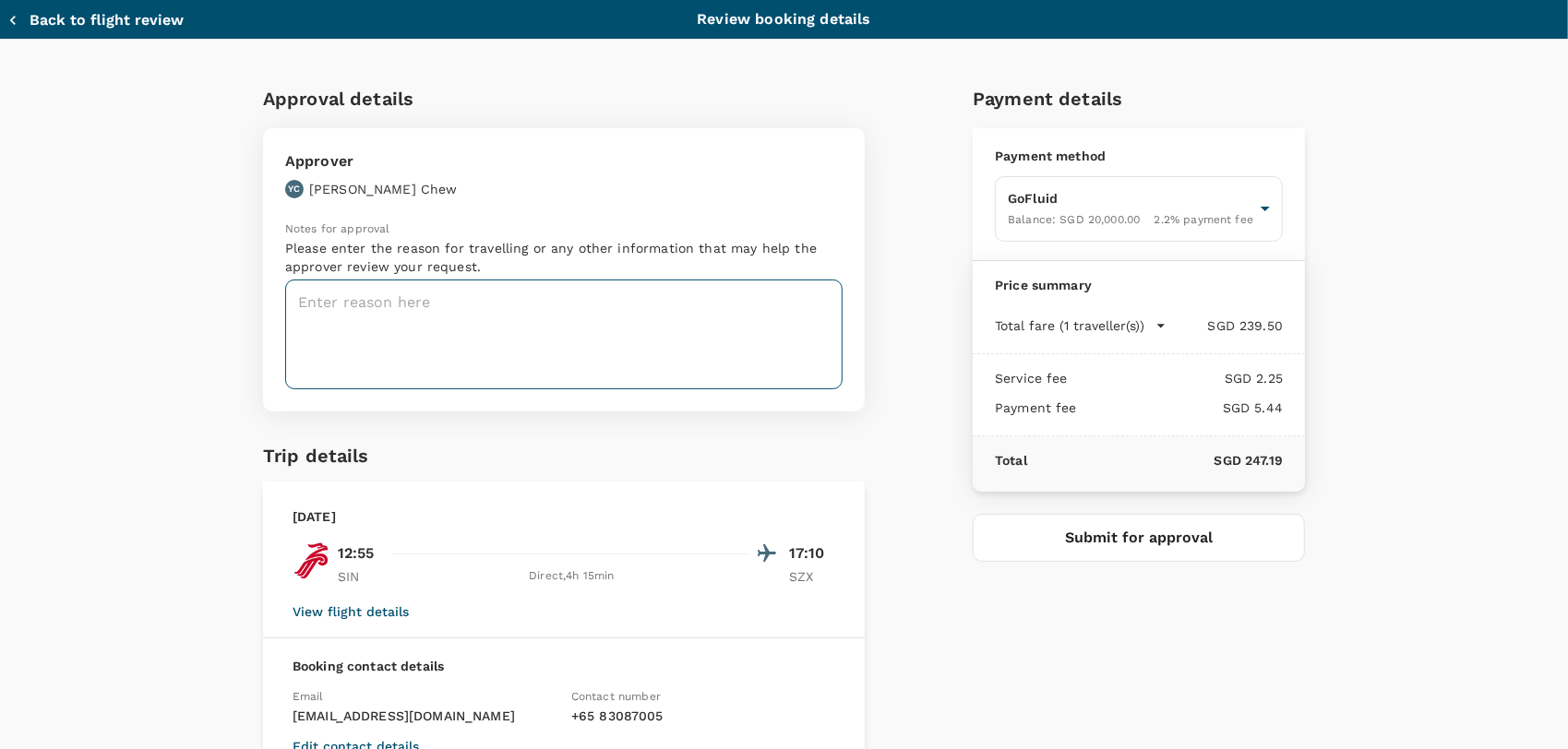
click at [373, 299] on textarea at bounding box center [564, 334] width 557 height 110
paste textarea "出差申请(Business Trip) AD001202509110121"
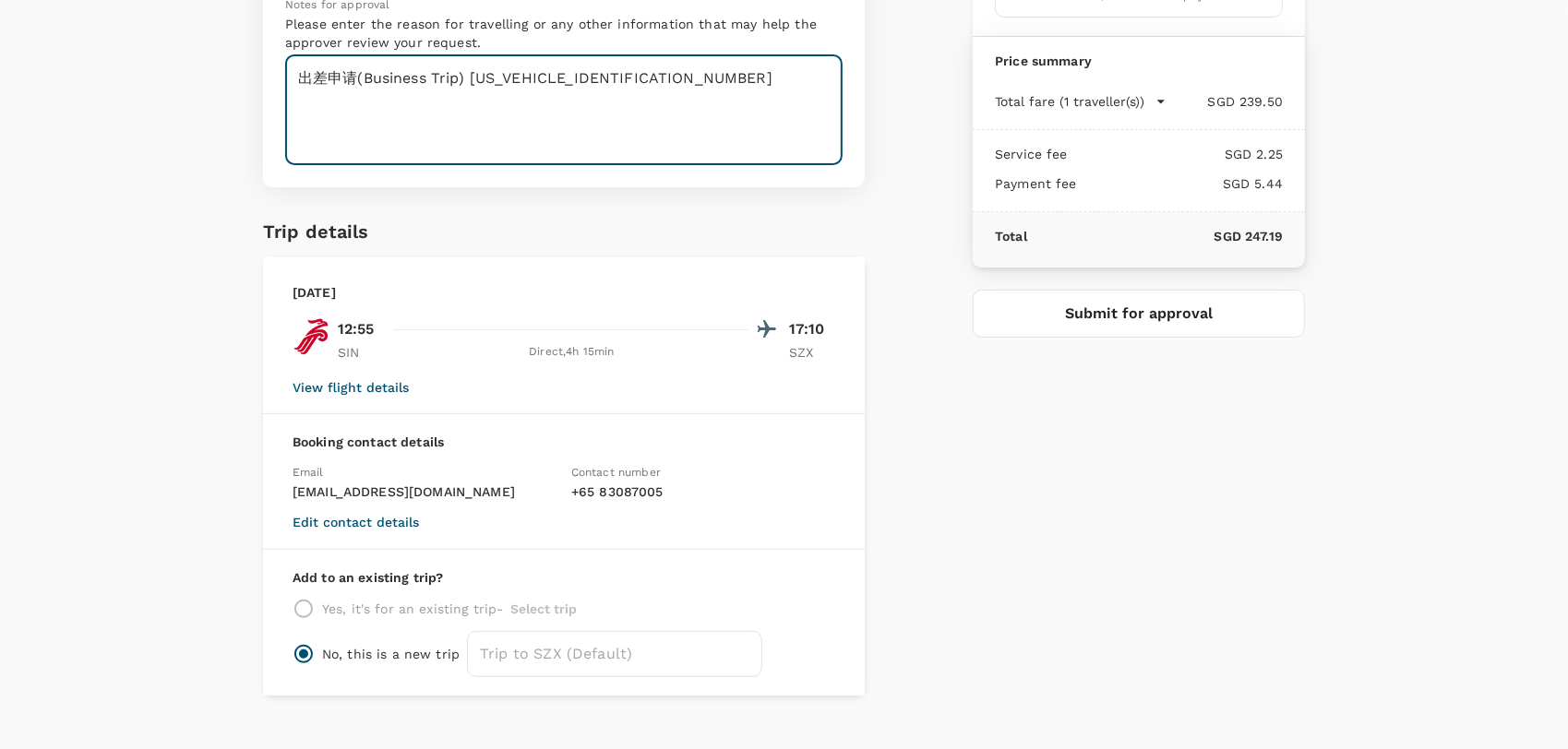
scroll to position [246, 0]
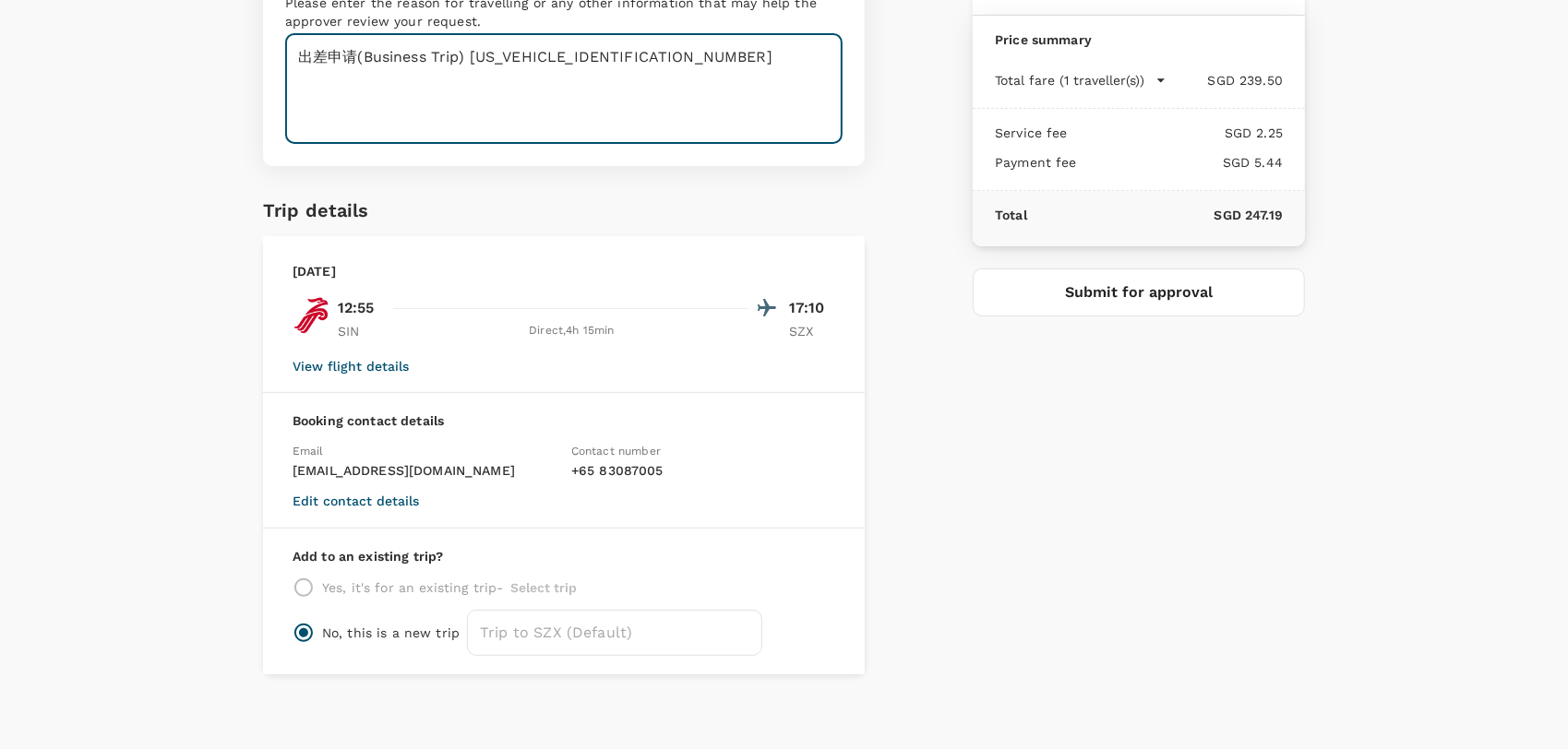
type textarea "出差申请(Business Trip) AD001202509110121"
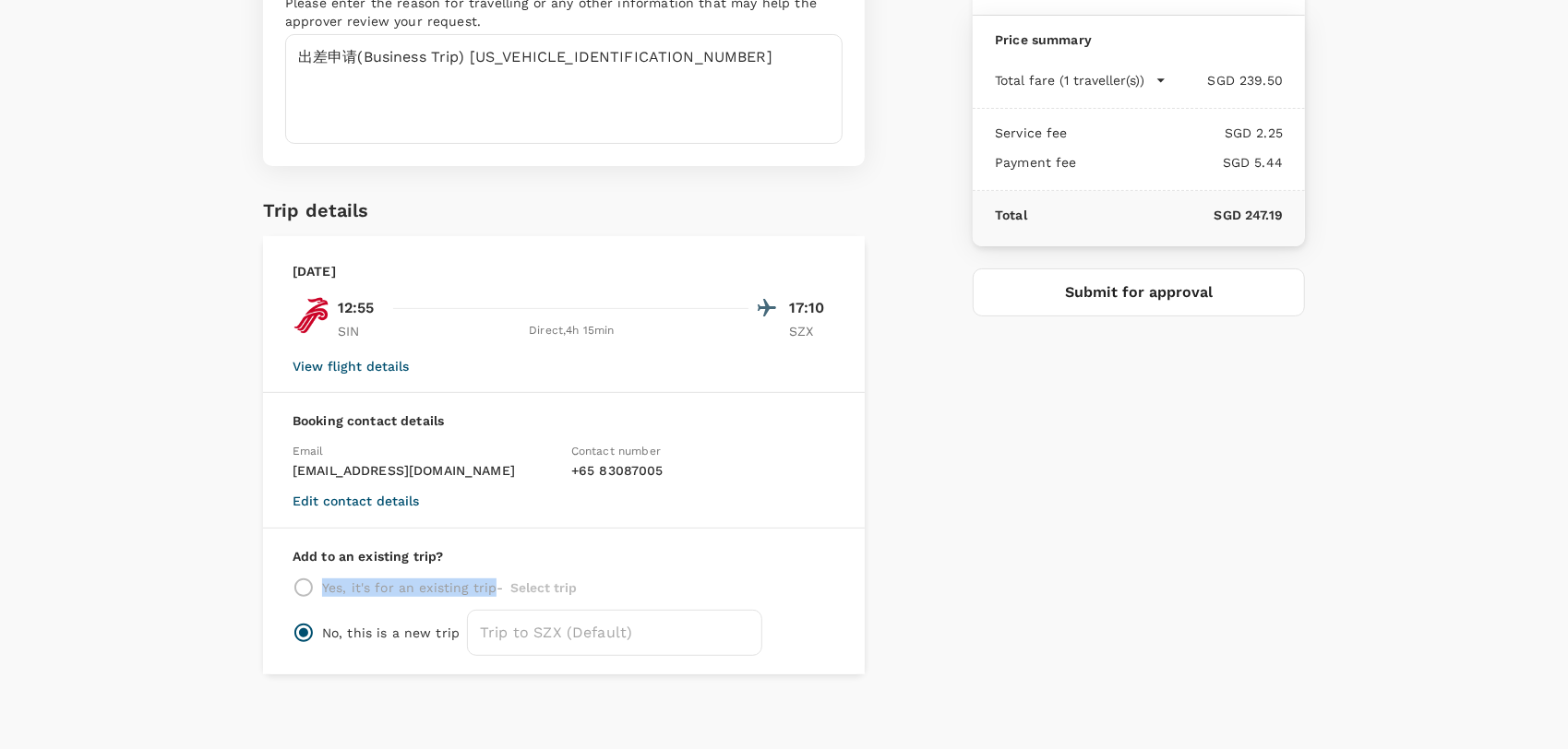
drag, startPoint x: 315, startPoint y: 583, endPoint x: 485, endPoint y: 586, distance: 170.0
click at [485, 586] on p "Yes, it's for an existing trip -" at bounding box center [412, 587] width 182 height 18
copy p "Yes, it's for an existing trip"
click at [765, 484] on div "Booking contact details Email liumm@aactechnologies.com Contact number + 65 830…" at bounding box center [564, 461] width 601 height 136
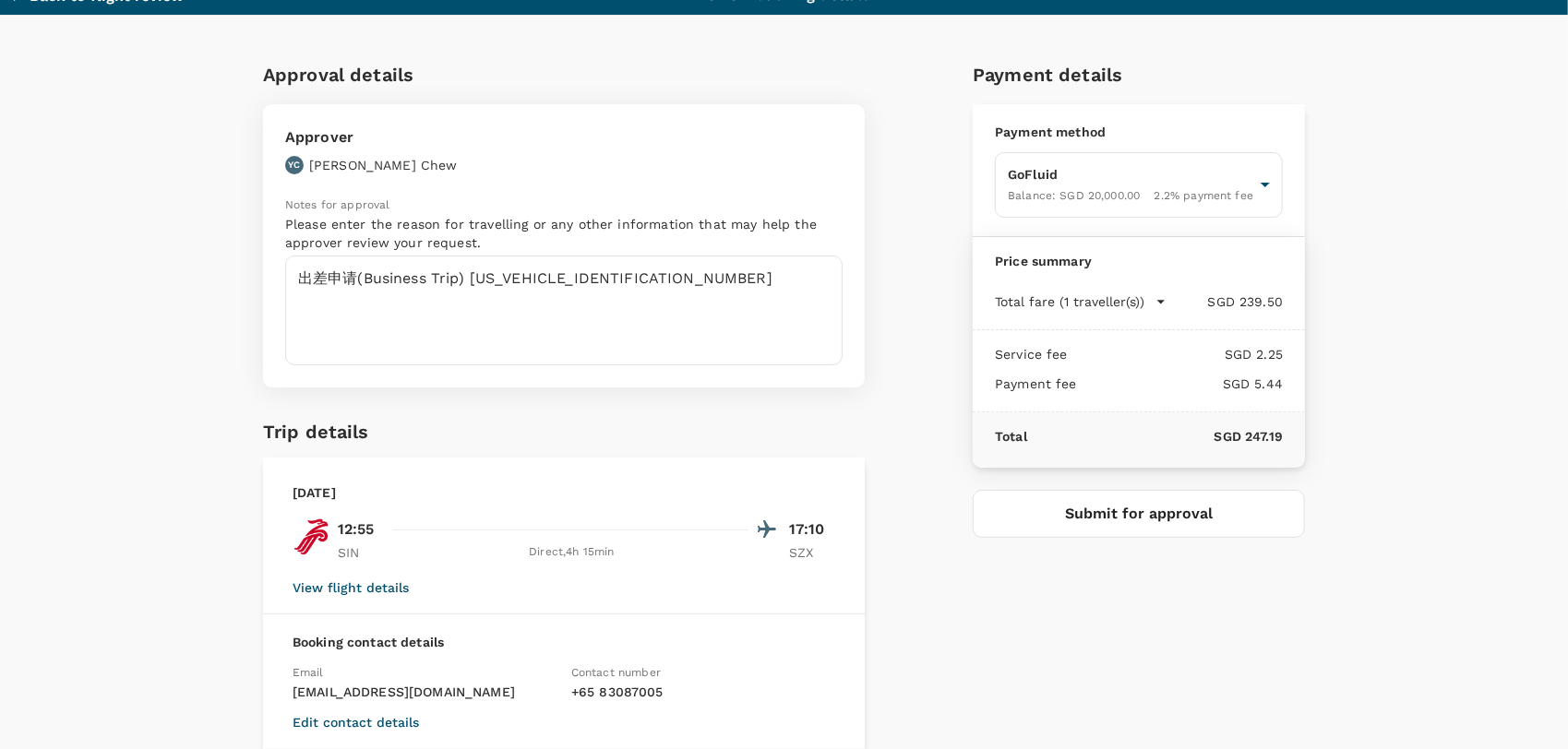
scroll to position [0, 0]
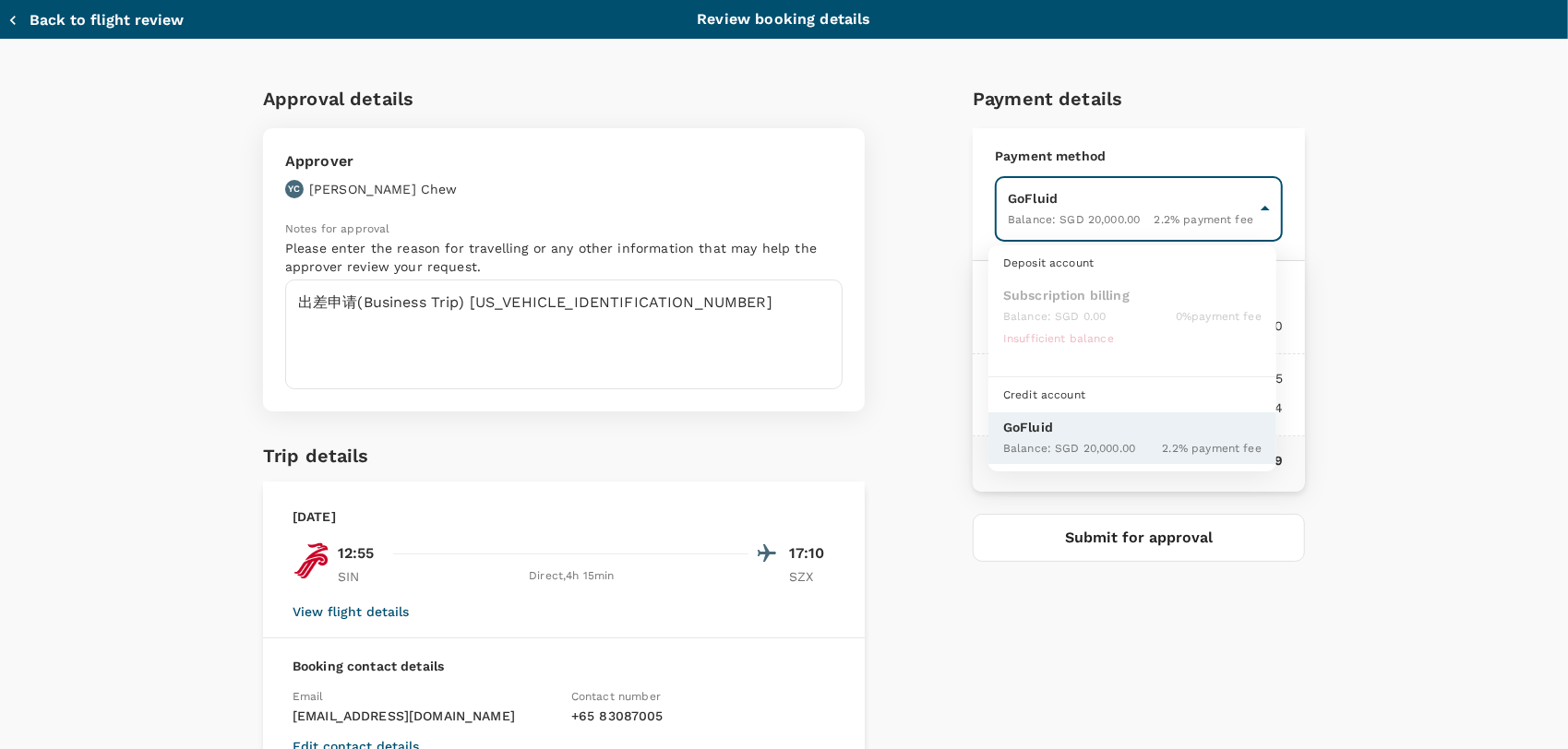
click at [1262, 206] on body "Back to flight results Flight review Traveller(s) Traveller 1 : LM Liu Miaomiao…" at bounding box center [784, 566] width 1568 height 1133
click at [1380, 281] on div at bounding box center [784, 374] width 1568 height 749
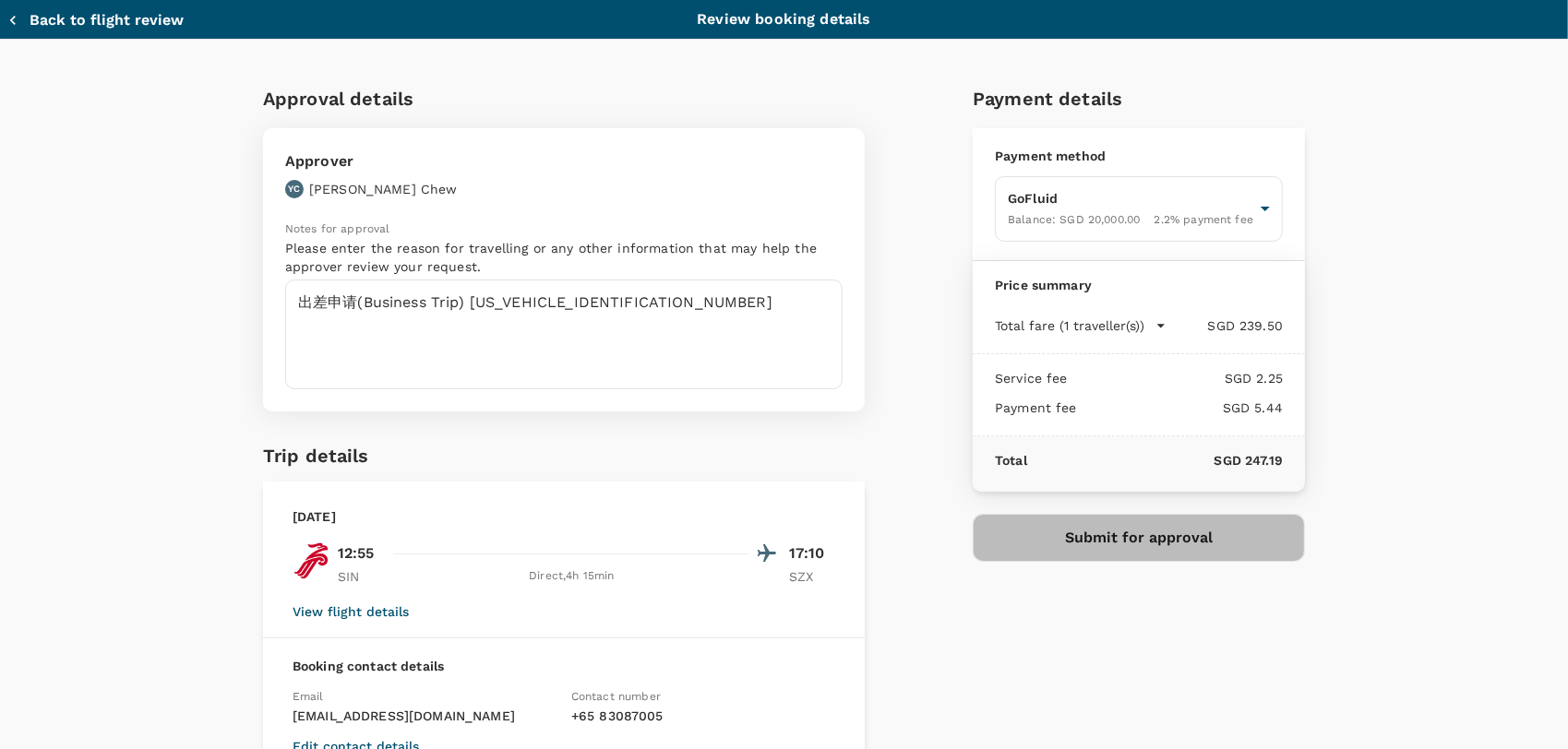
click at [1129, 533] on button "Submit for approval" at bounding box center [1138, 538] width 332 height 48
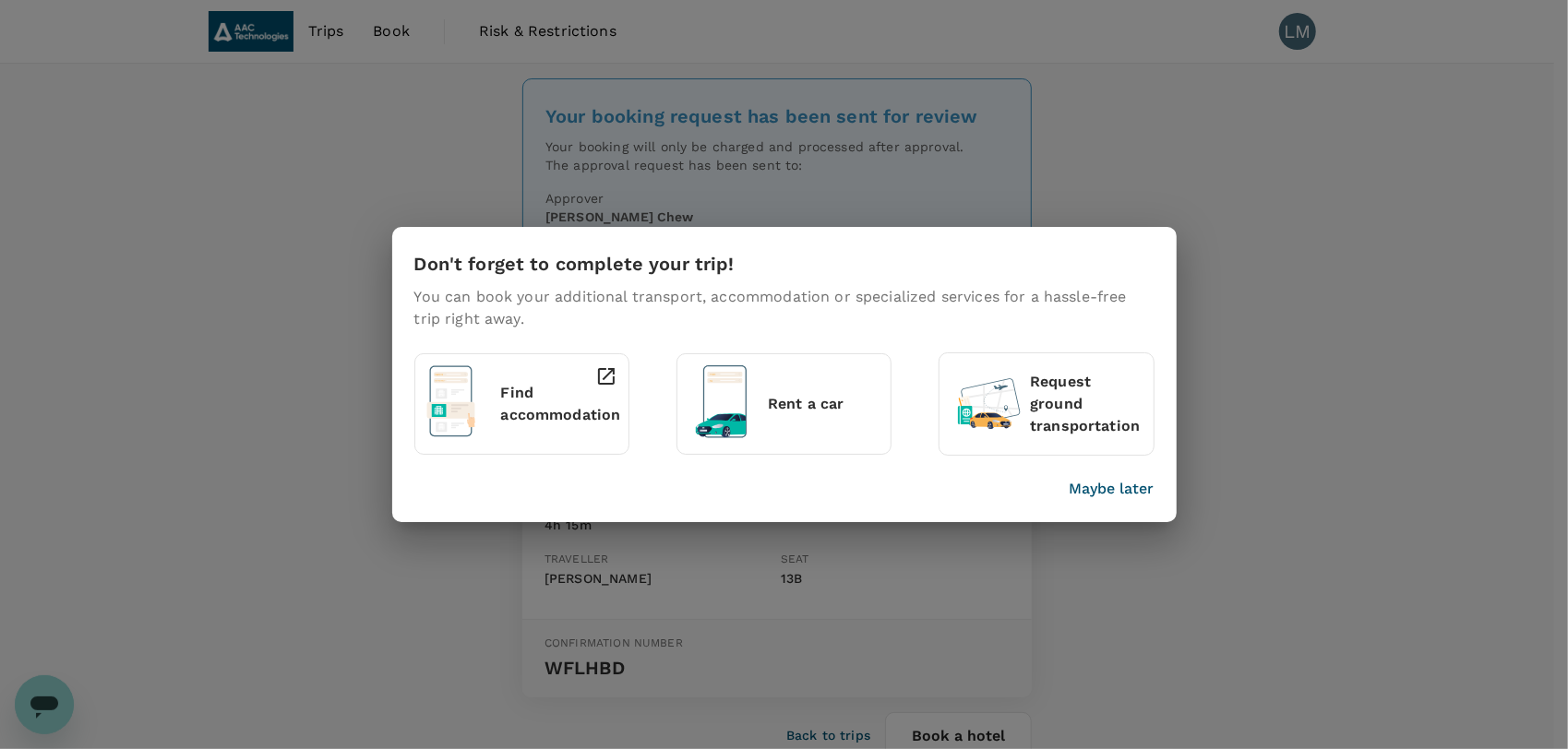
click at [1249, 297] on div "Don't forget to complete your trip! You can book your additional transport, acc…" at bounding box center [784, 374] width 1568 height 749
click at [1098, 483] on p "Maybe later" at bounding box center [1112, 489] width 85 height 22
